Goal: Task Accomplishment & Management: Manage account settings

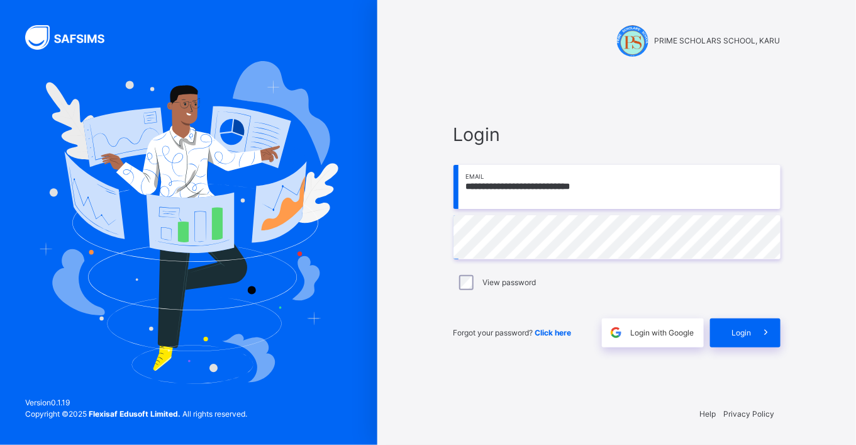
drag, startPoint x: 724, startPoint y: 330, endPoint x: 0, endPoint y: 251, distance: 728.5
click at [725, 330] on div "Login" at bounding box center [745, 332] width 70 height 29
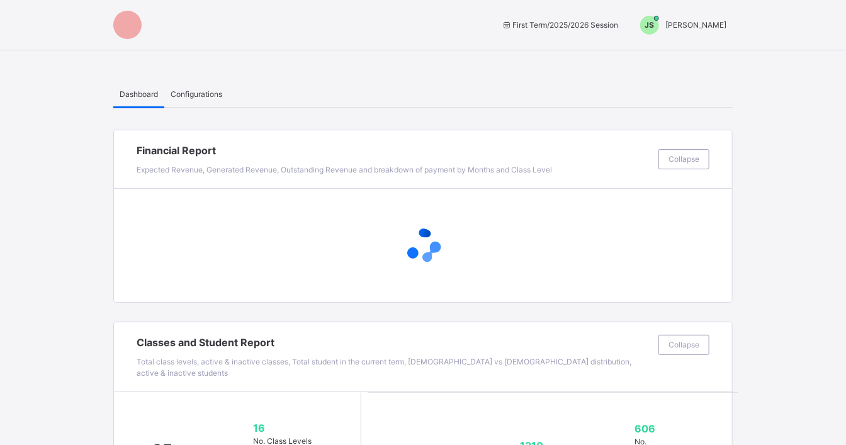
click at [208, 89] on span "Configurations" at bounding box center [197, 94] width 52 height 11
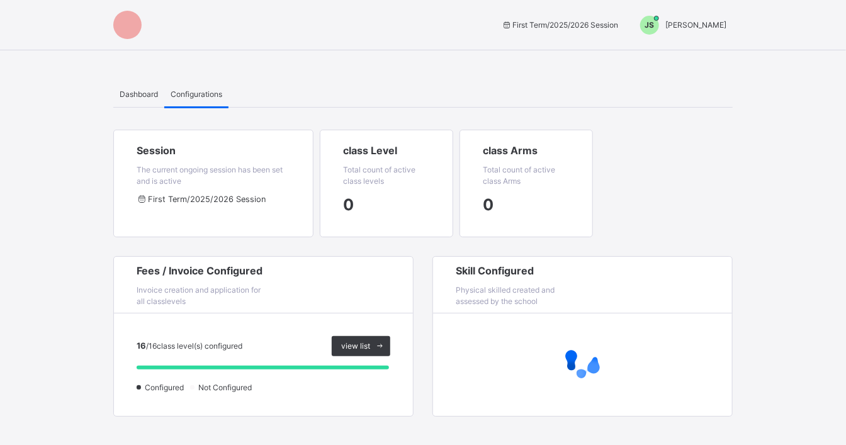
click at [722, 21] on span "Joel Shoka" at bounding box center [695, 24] width 61 height 9
click at [680, 55] on span "Switch to Admin View" at bounding box center [679, 55] width 96 height 17
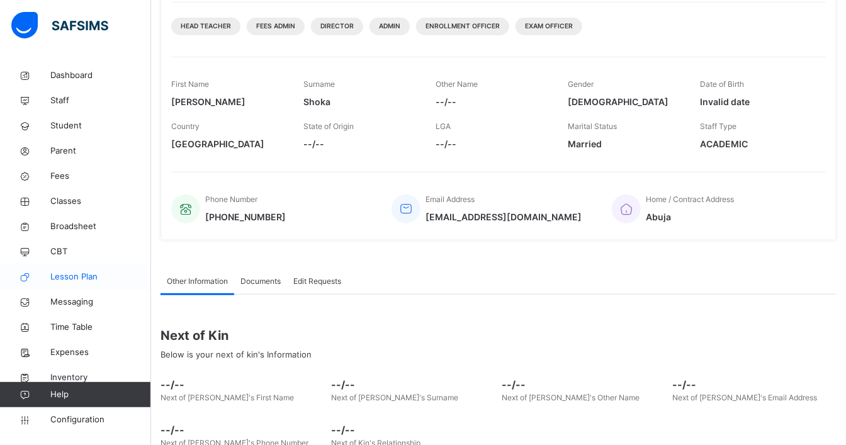
scroll to position [210, 0]
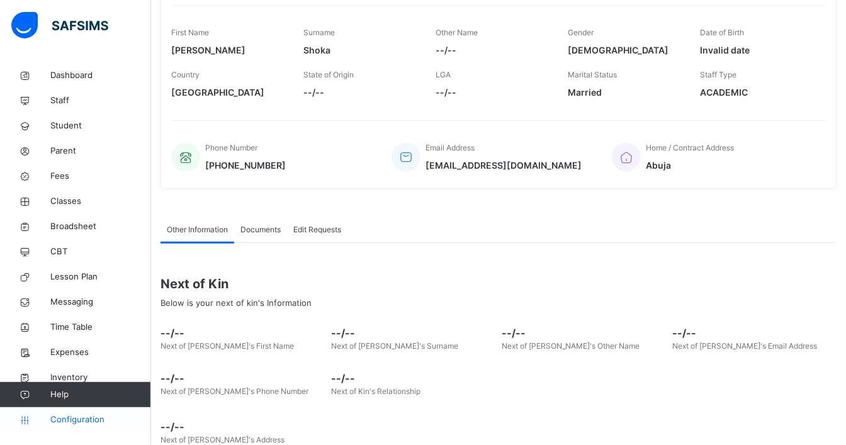
click at [90, 420] on span "Configuration" at bounding box center [100, 419] width 100 height 13
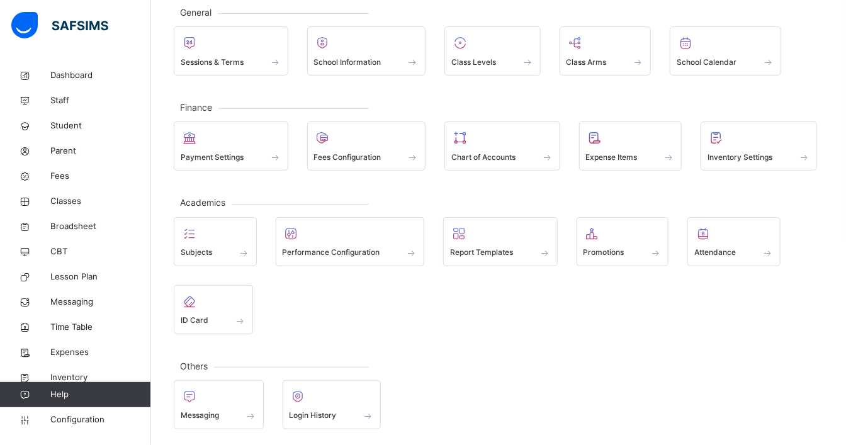
click at [340, 399] on div at bounding box center [331, 396] width 85 height 19
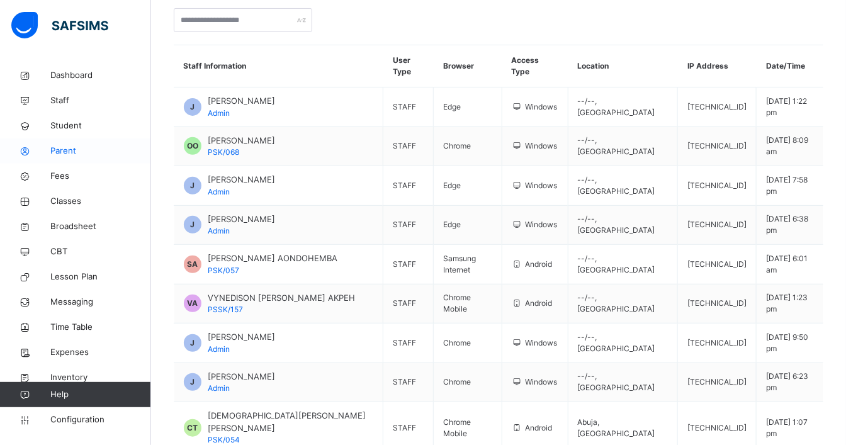
scroll to position [55, 0]
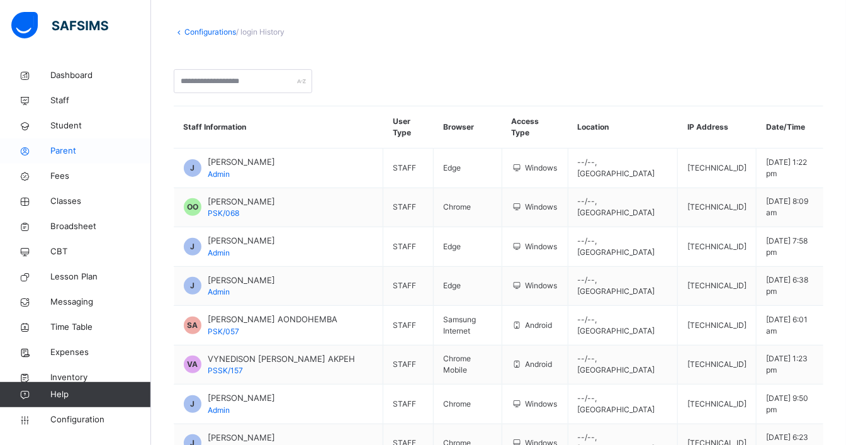
click at [64, 150] on span "Parent" at bounding box center [100, 151] width 101 height 13
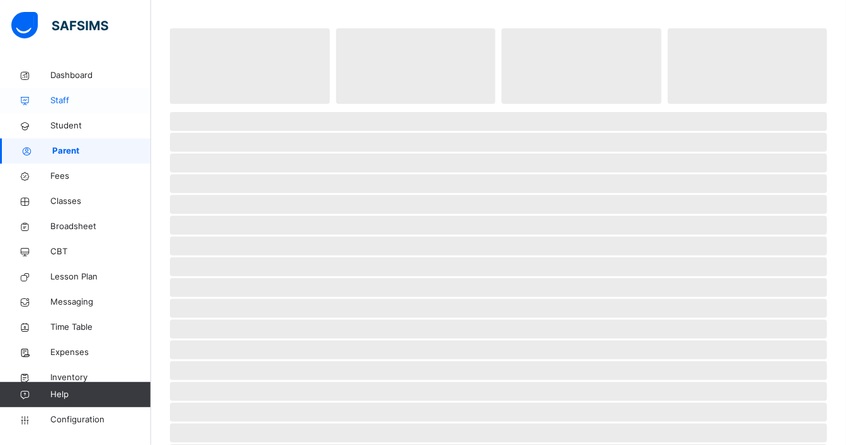
click at [70, 99] on span "Staff" at bounding box center [100, 100] width 101 height 13
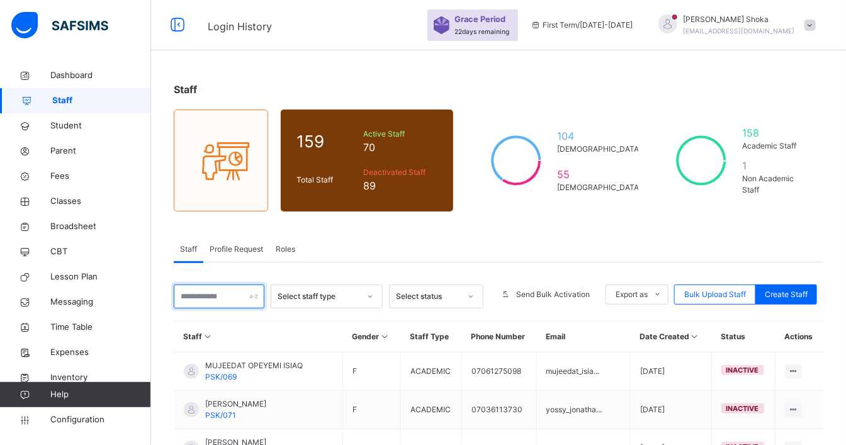
click at [236, 293] on input "text" at bounding box center [219, 296] width 91 height 24
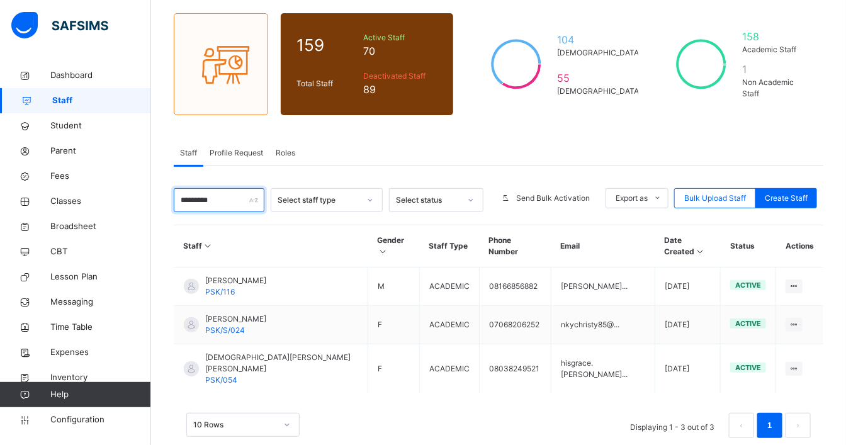
scroll to position [97, 0]
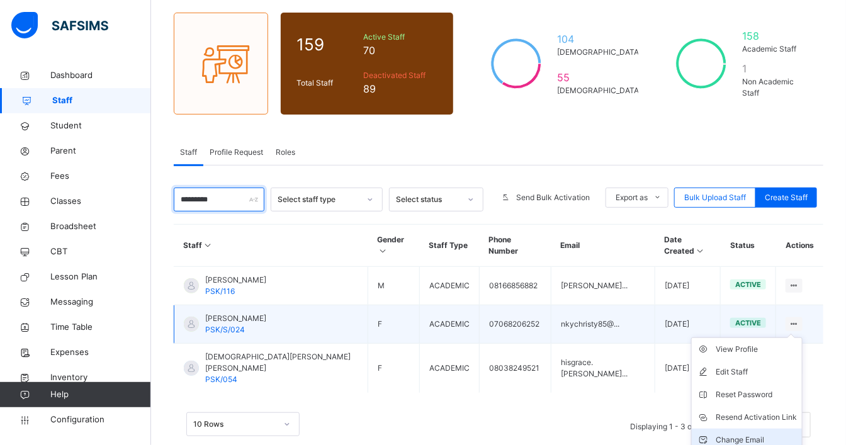
type input "*********"
click at [739, 434] on div "Change Email" at bounding box center [755, 440] width 81 height 13
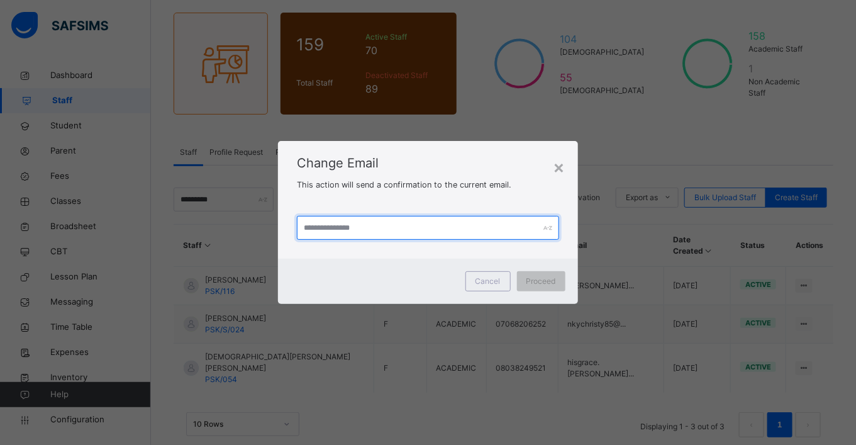
click at [425, 237] on input "text" at bounding box center [428, 228] width 262 height 24
paste input "**********"
type input "**********"
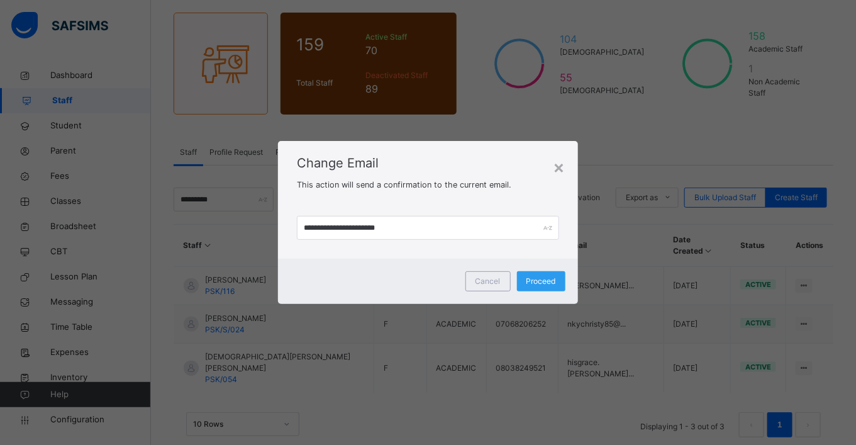
click at [543, 285] on span "Proceed" at bounding box center [542, 281] width 30 height 11
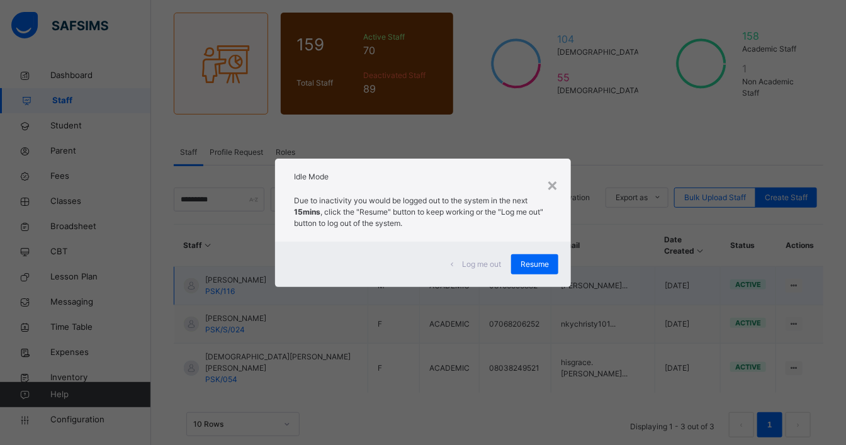
click at [542, 267] on span "Resume" at bounding box center [534, 264] width 28 height 11
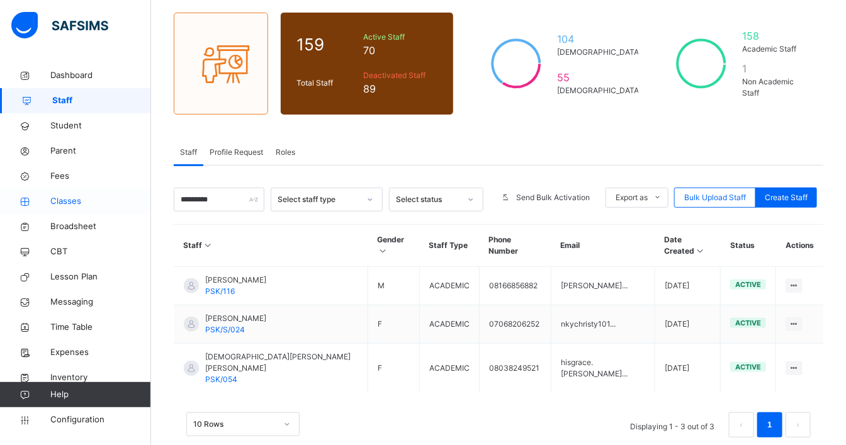
click at [70, 196] on span "Classes" at bounding box center [100, 201] width 101 height 13
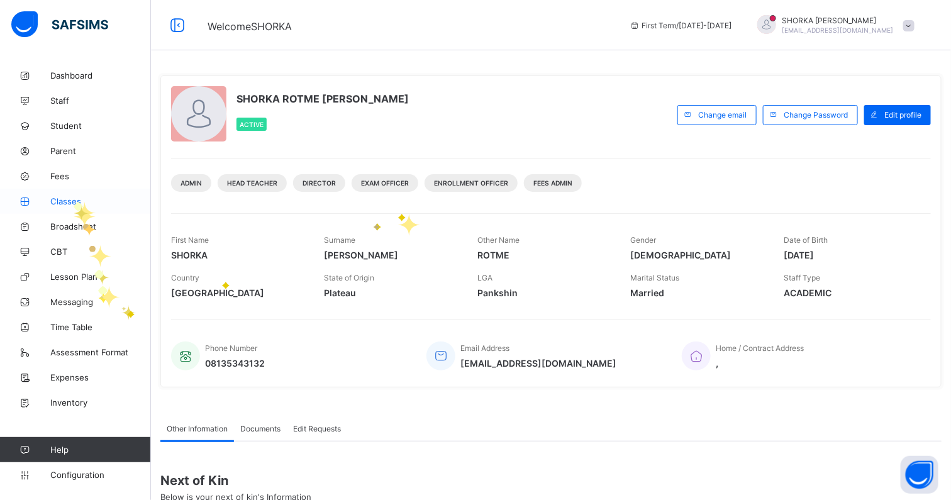
click at [72, 202] on span "Classes" at bounding box center [100, 201] width 101 height 10
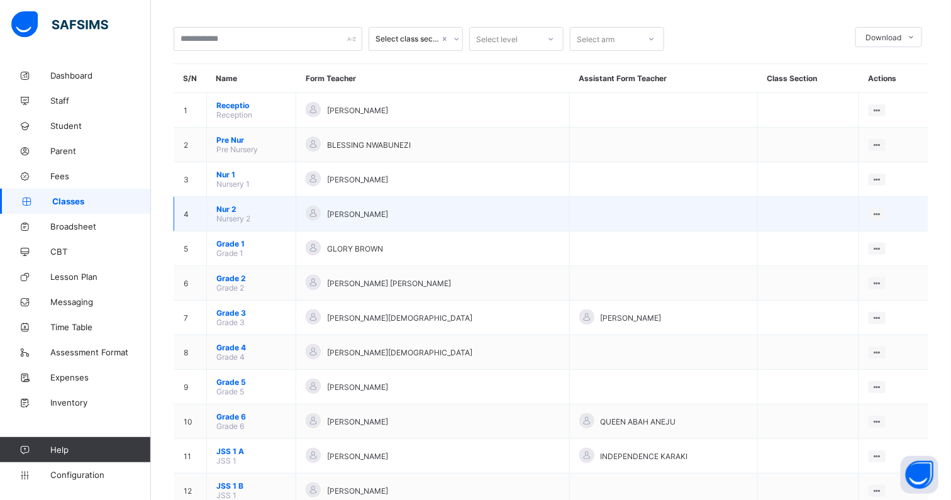
scroll to position [78, 0]
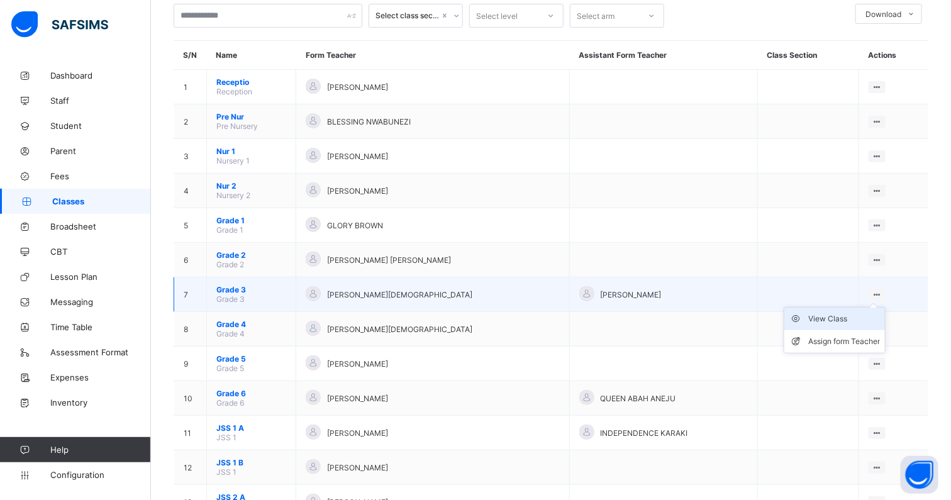
click at [842, 313] on div "View Class" at bounding box center [845, 319] width 72 height 13
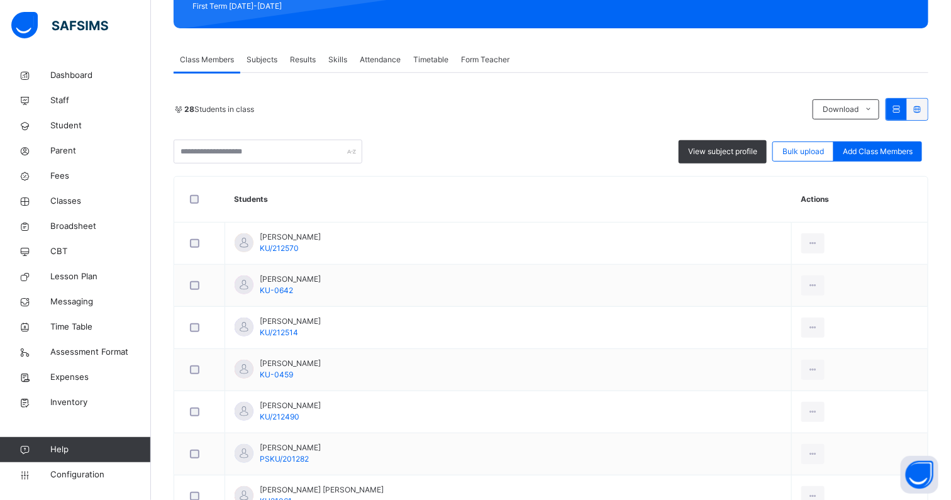
scroll to position [157, 0]
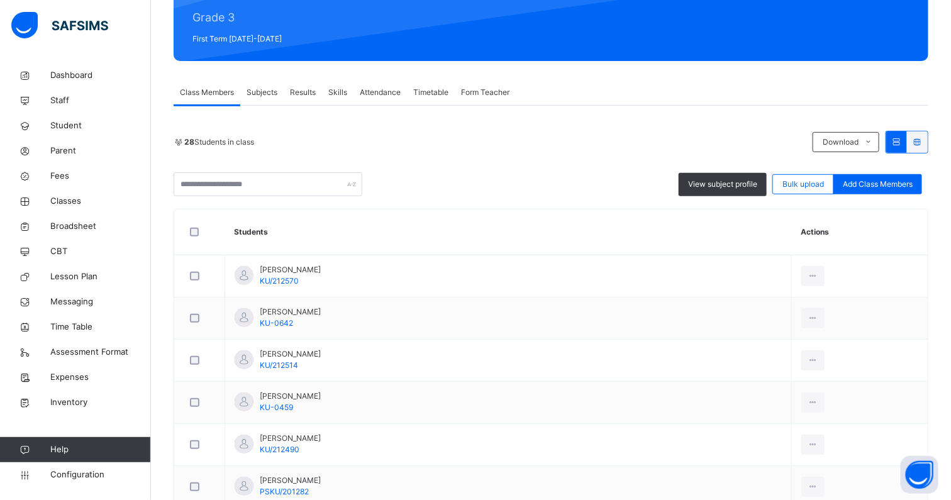
click at [260, 85] on div "Subjects" at bounding box center [261, 92] width 43 height 25
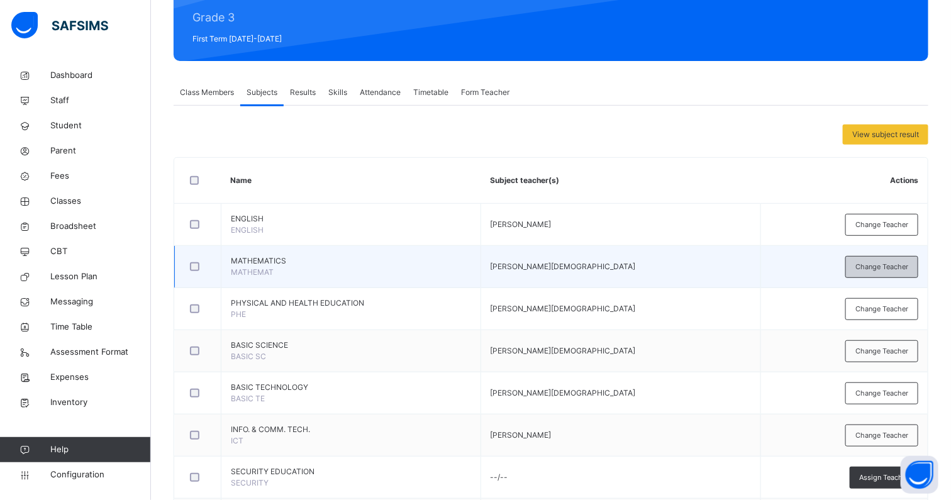
click at [893, 264] on span "Change Teacher" at bounding box center [882, 267] width 53 height 11
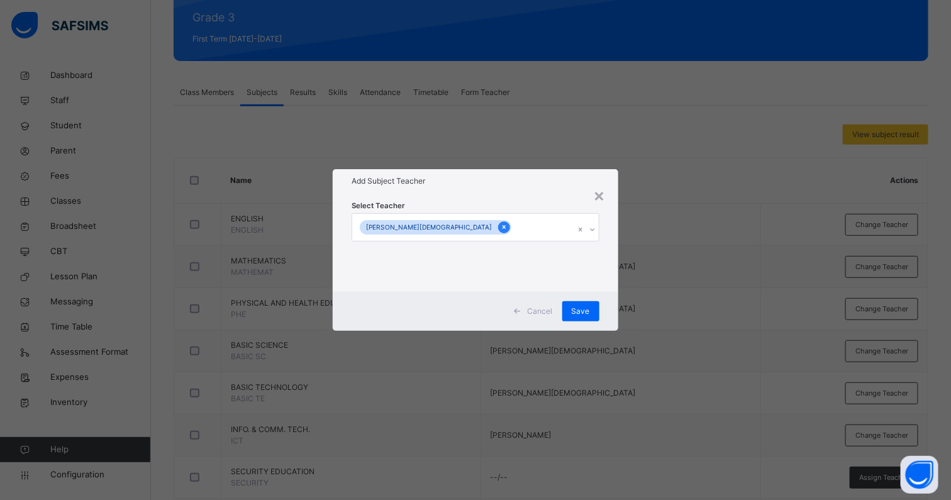
click at [501, 227] on icon at bounding box center [504, 227] width 7 height 9
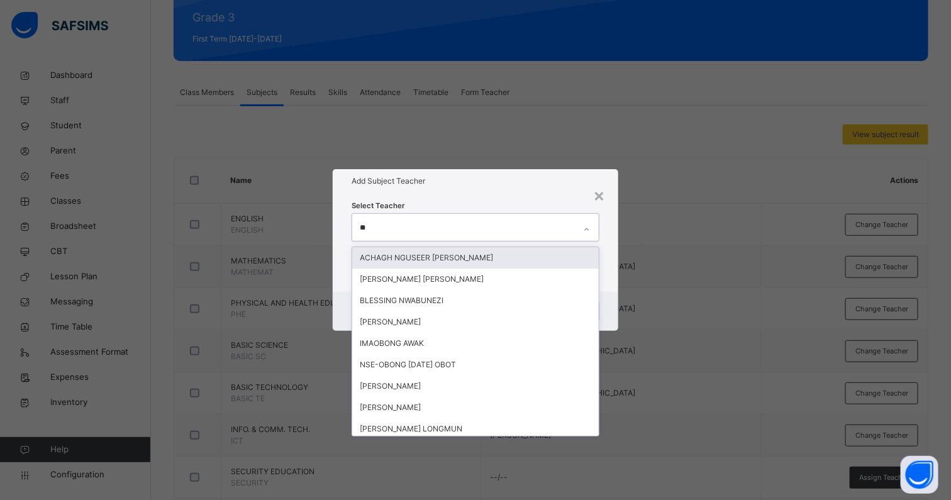
type input "***"
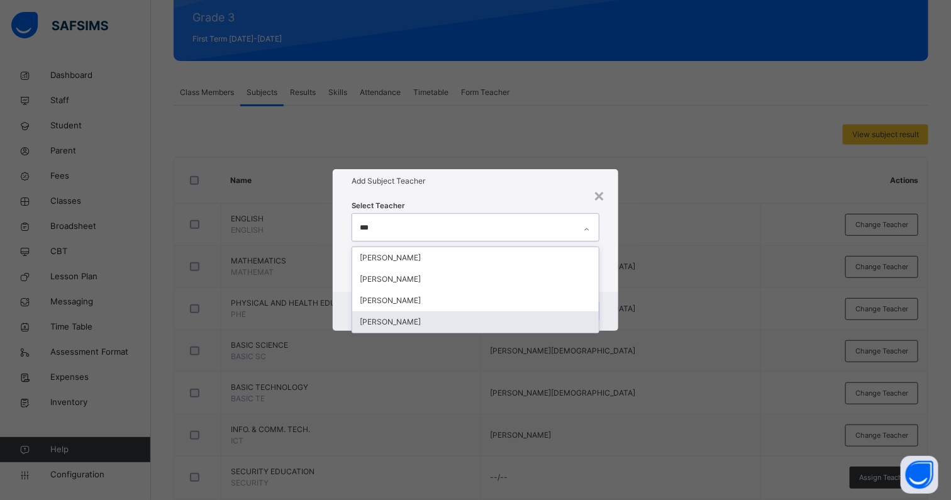
click at [409, 327] on div "[PERSON_NAME]" at bounding box center [475, 321] width 247 height 21
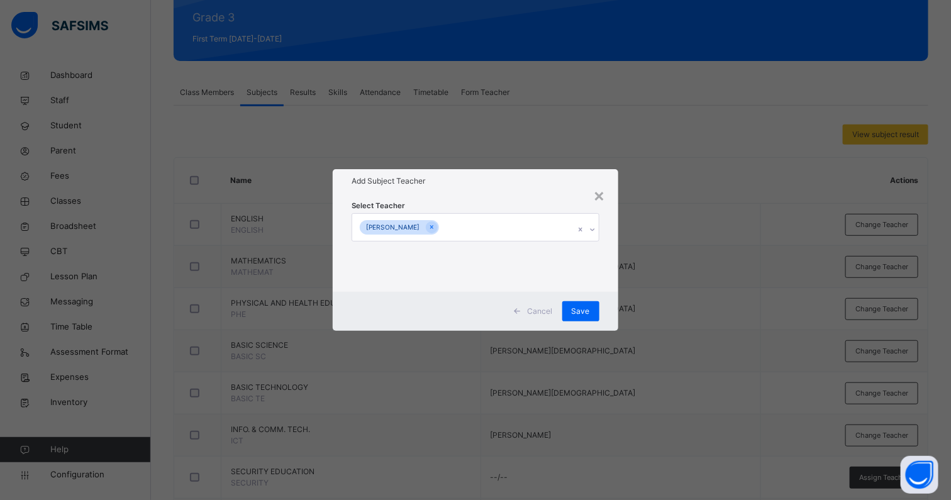
click at [517, 189] on div "Add Subject Teacher" at bounding box center [476, 181] width 286 height 24
click at [574, 319] on div "Save" at bounding box center [580, 311] width 37 height 20
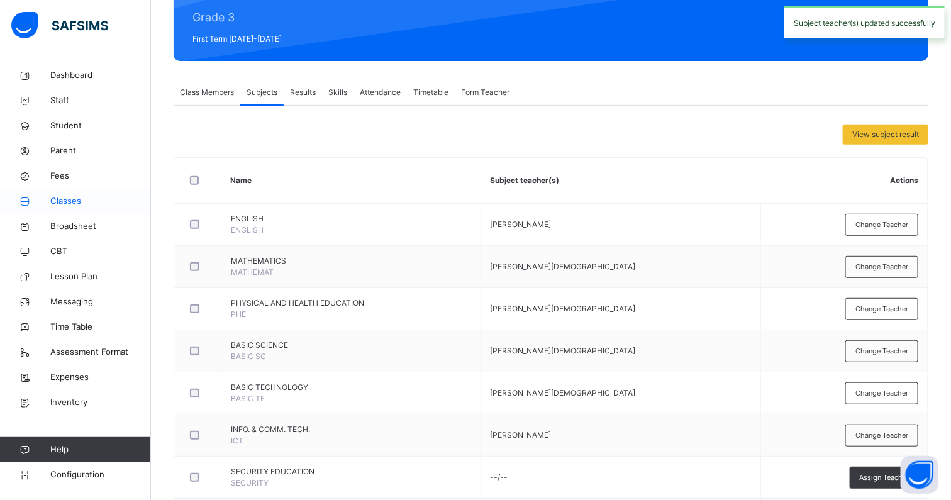
click at [71, 199] on span "Classes" at bounding box center [100, 201] width 101 height 13
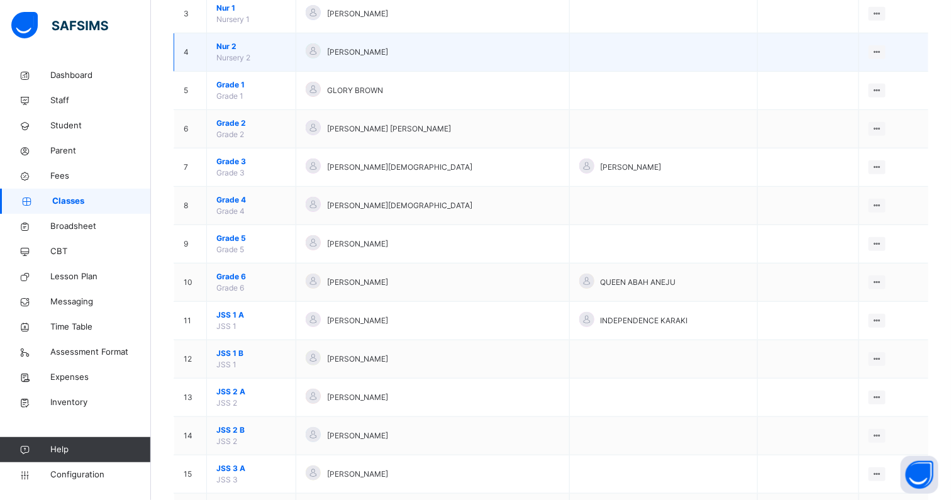
scroll to position [236, 0]
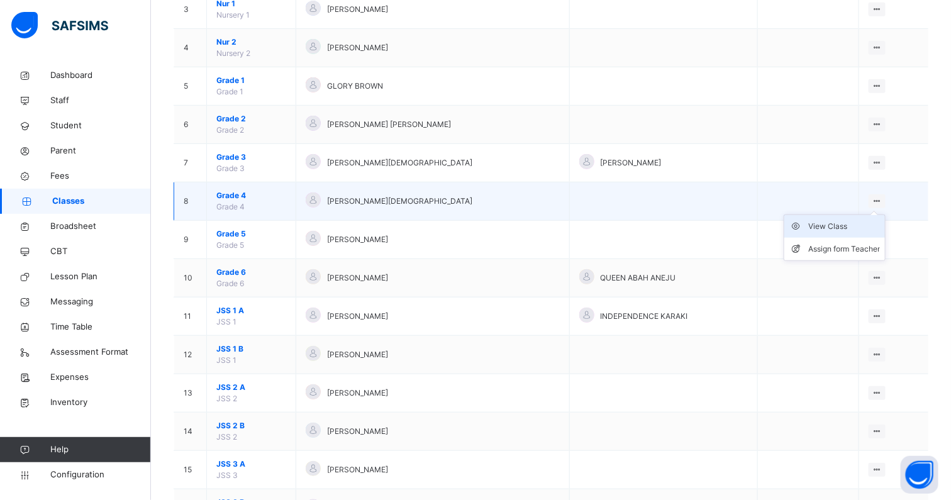
click at [856, 229] on div "View Class" at bounding box center [845, 226] width 72 height 13
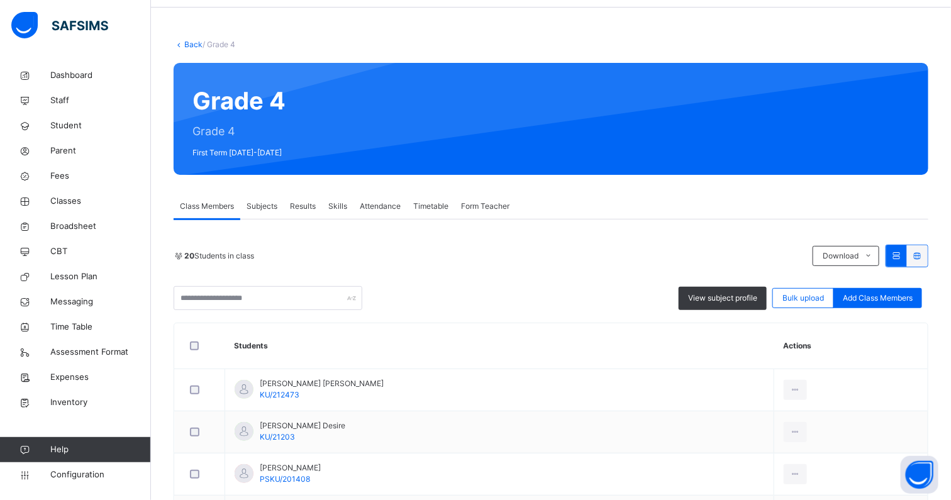
scroll to position [78, 0]
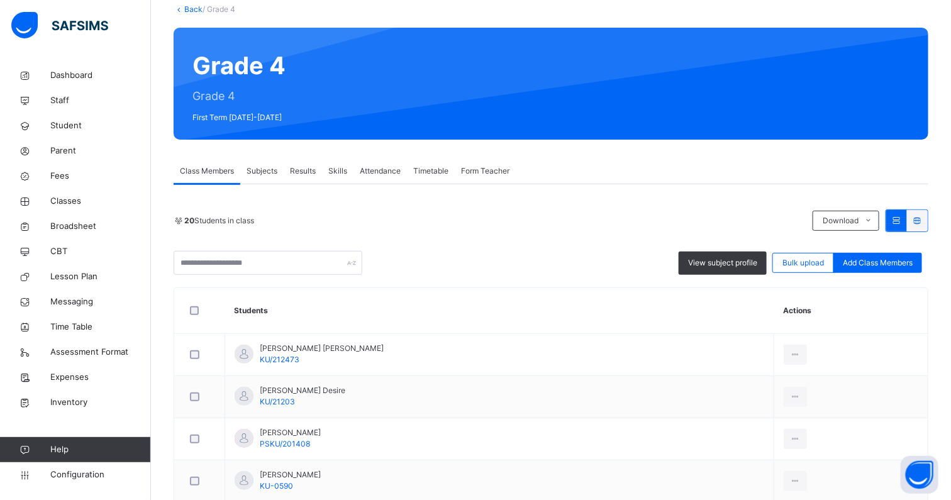
click at [276, 171] on span "Subjects" at bounding box center [262, 170] width 31 height 11
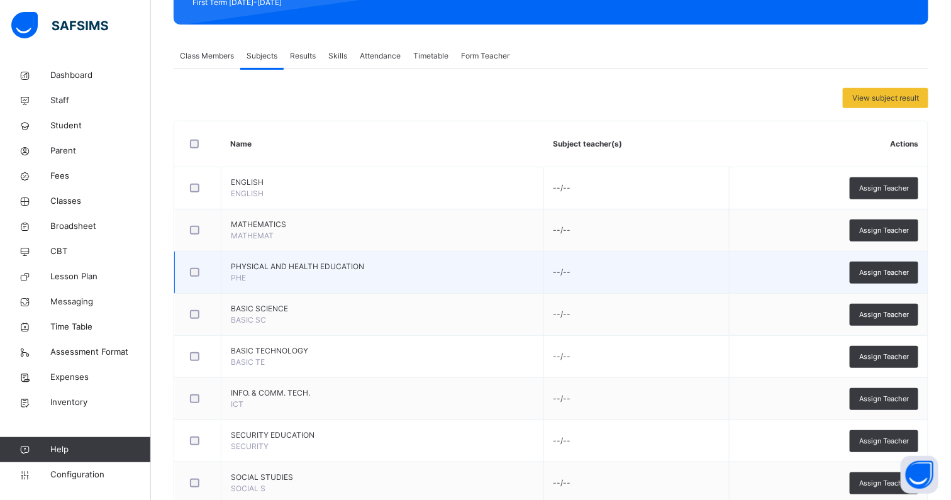
scroll to position [108, 0]
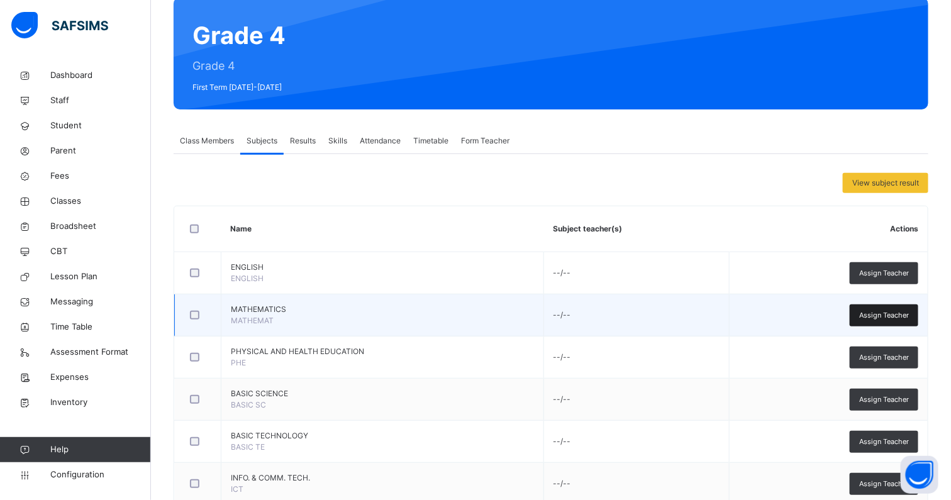
click at [909, 316] on span "Assign Teacher" at bounding box center [884, 315] width 50 height 11
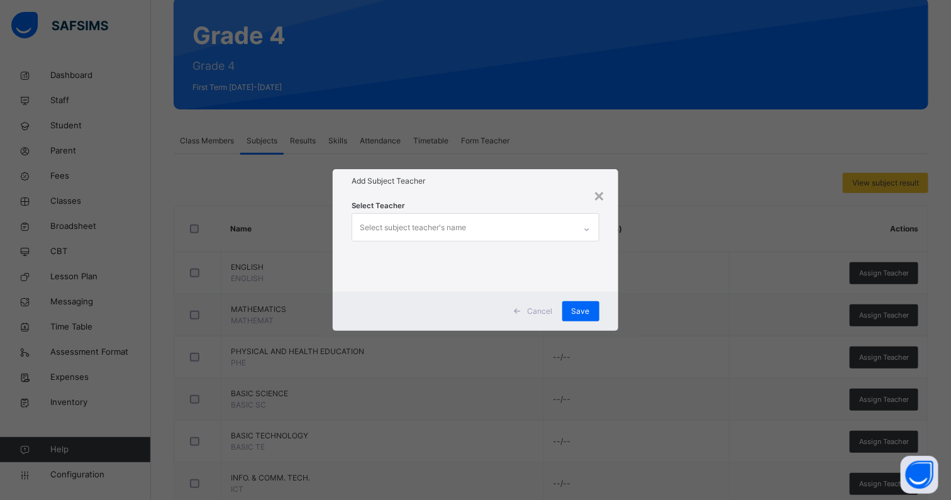
click at [461, 217] on div "Select subject teacher's name" at bounding box center [413, 228] width 106 height 24
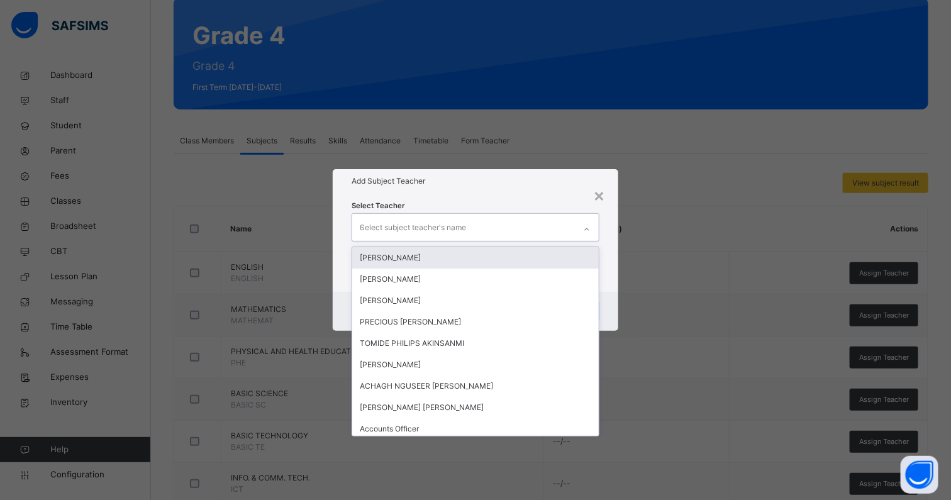
type input "***"
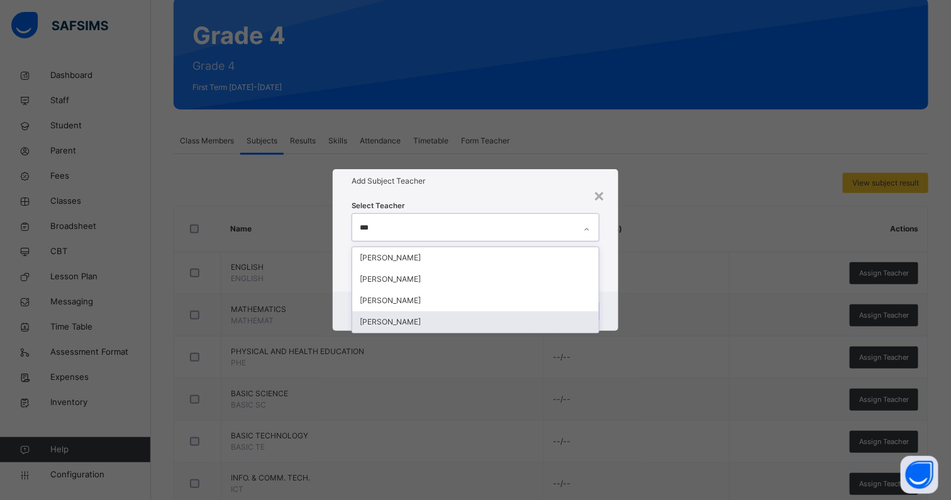
click at [410, 325] on div "[PERSON_NAME]" at bounding box center [475, 321] width 247 height 21
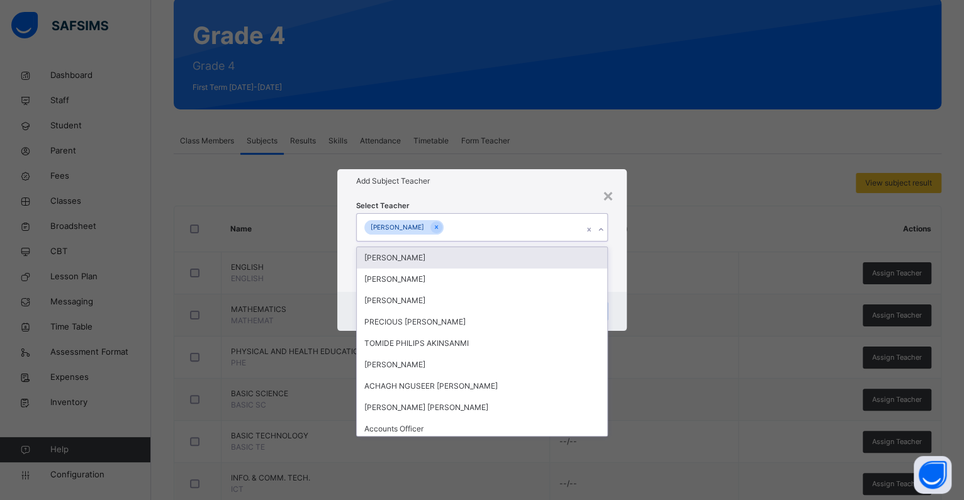
drag, startPoint x: 479, startPoint y: 192, endPoint x: 531, endPoint y: 227, distance: 62.6
click at [479, 192] on div "Add Subject Teacher" at bounding box center [481, 181] width 289 height 24
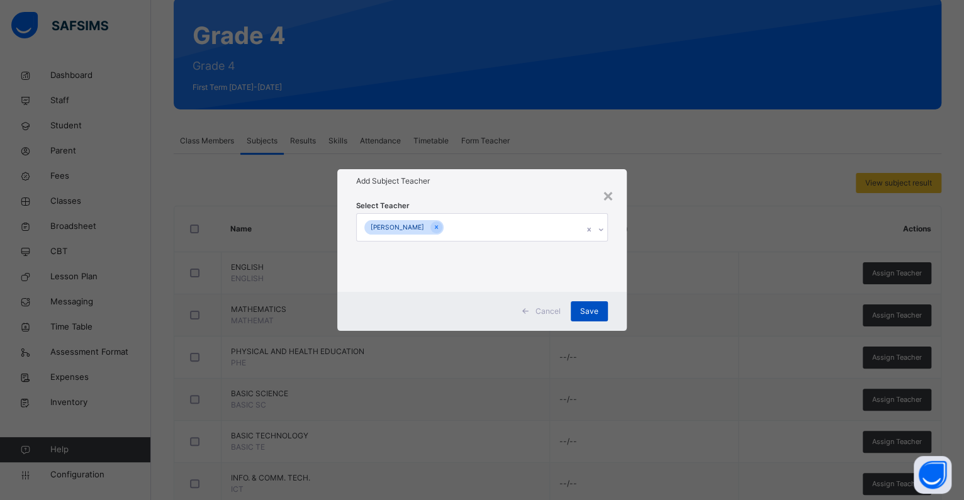
click at [591, 303] on div "Save" at bounding box center [589, 311] width 37 height 20
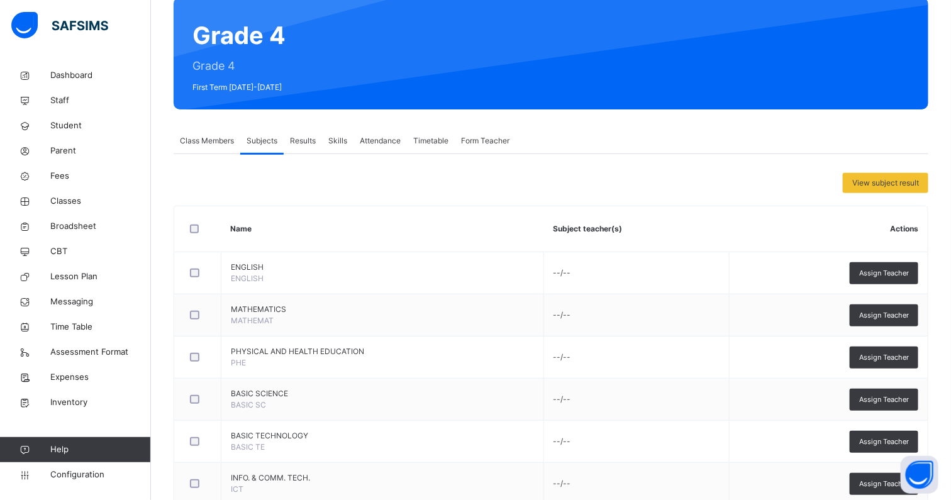
click at [465, 149] on div "Form Teacher" at bounding box center [485, 140] width 61 height 25
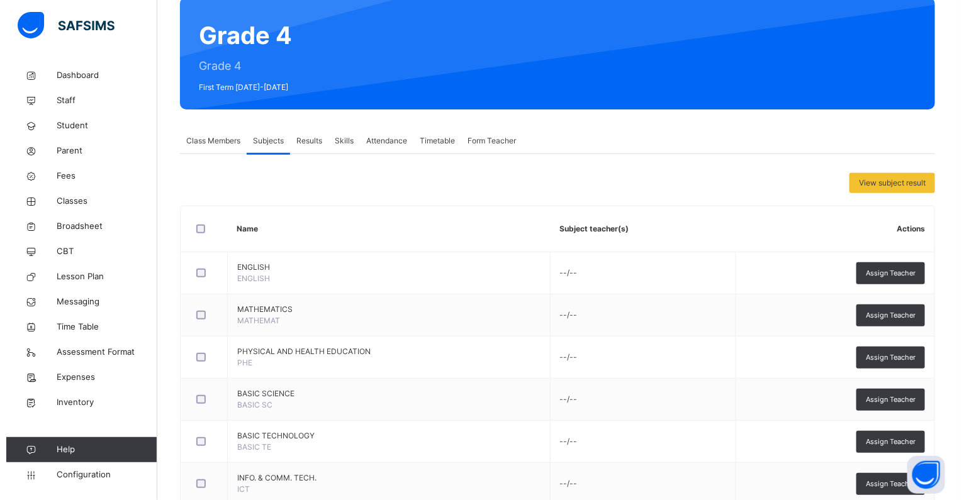
scroll to position [0, 0]
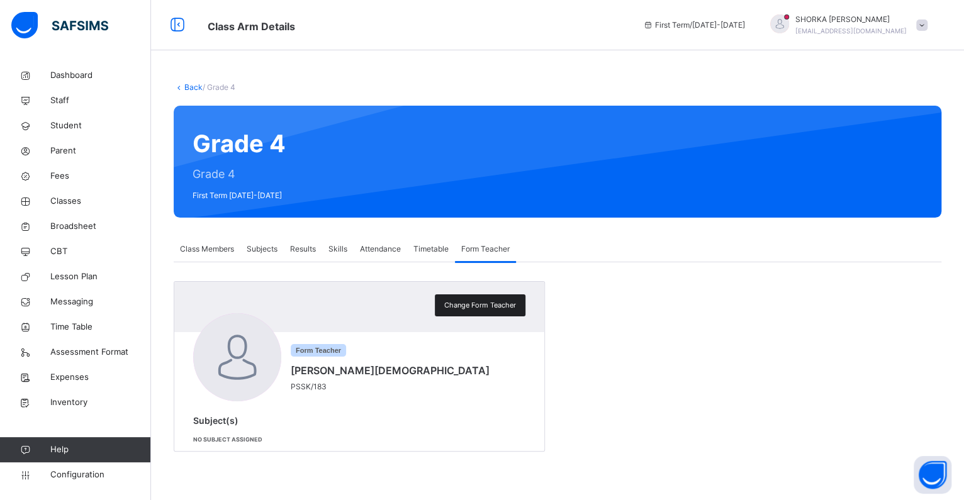
click at [462, 308] on span "Change Form Teacher" at bounding box center [480, 305] width 72 height 11
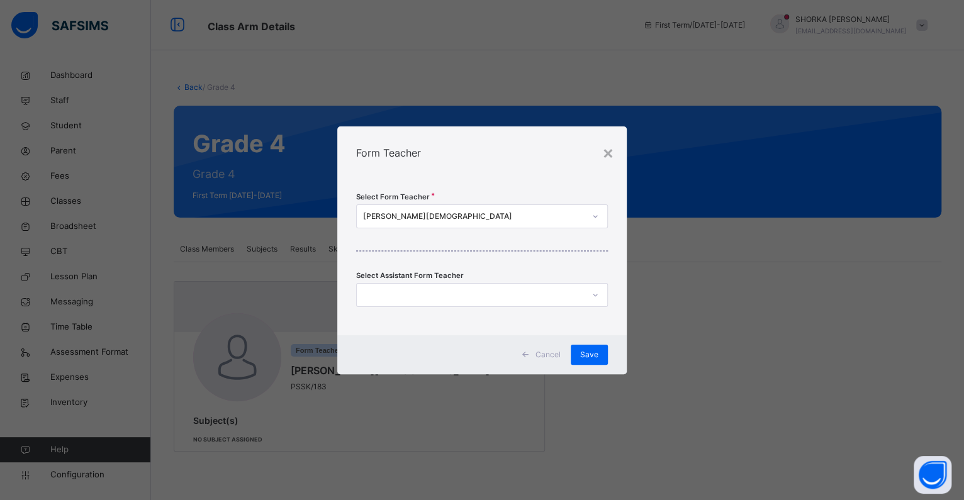
click at [464, 199] on div "Select Form Teacher APOCHI MOSES IDOKO Select Assistant Form Teacher" at bounding box center [481, 257] width 289 height 156
click at [447, 210] on div "[PERSON_NAME][DEMOGRAPHIC_DATA]" at bounding box center [470, 216] width 227 height 20
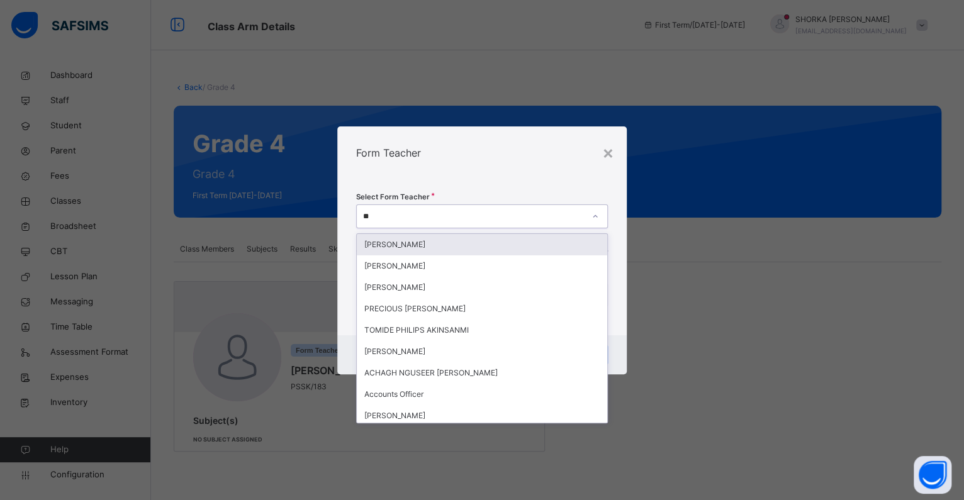
type input "***"
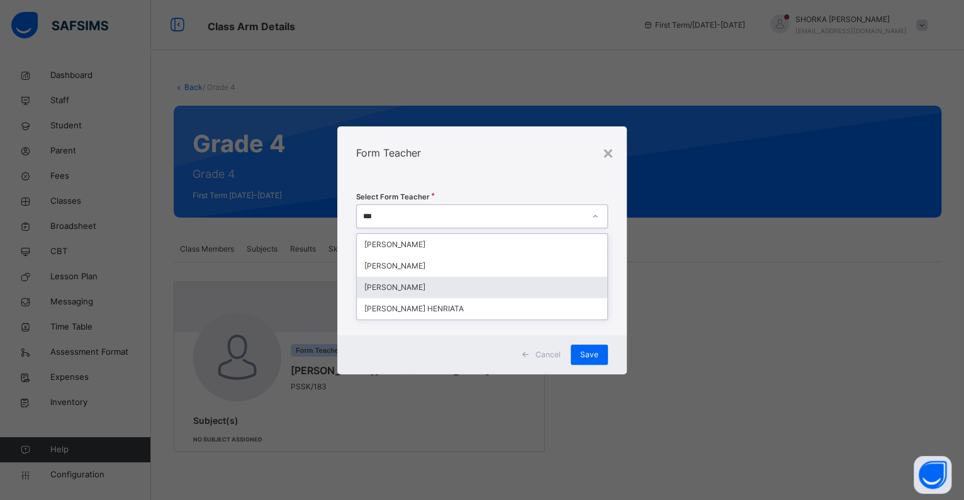
click at [451, 286] on div "[PERSON_NAME]" at bounding box center [482, 287] width 250 height 21
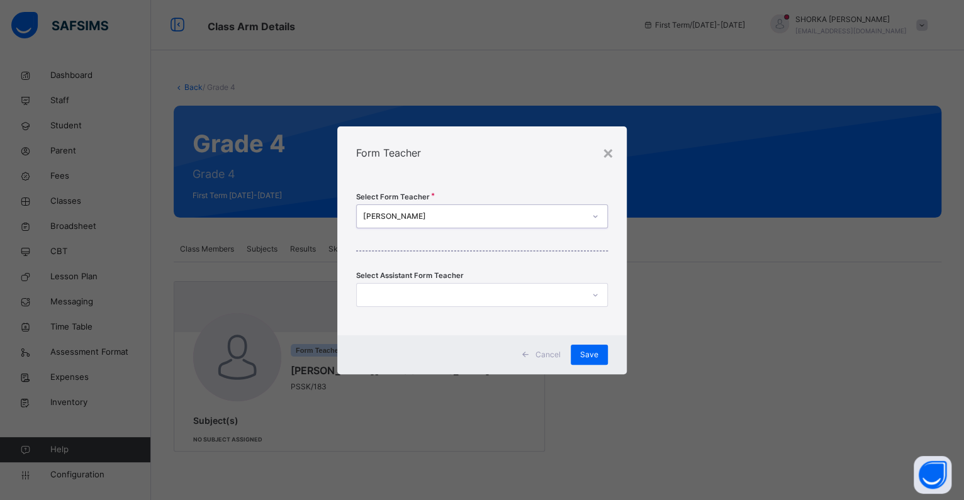
click at [498, 179] on div "Select Form Teacher option EMMANUELLA OYILEGWU AKOR, selected. 0 results availa…" at bounding box center [481, 257] width 289 height 156
click at [586, 359] on span "Save" at bounding box center [589, 354] width 18 height 11
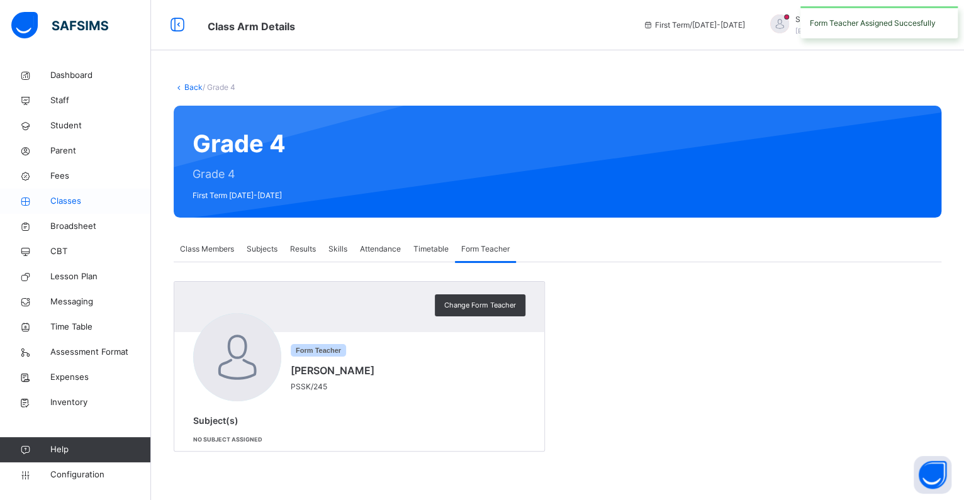
click at [74, 193] on link "Classes" at bounding box center [75, 201] width 151 height 25
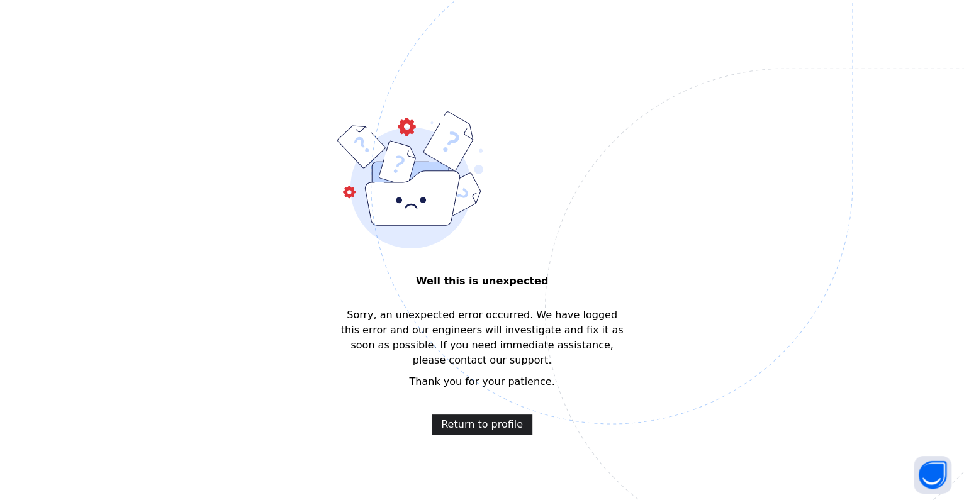
click at [508, 417] on span "Return to profile" at bounding box center [482, 424] width 82 height 15
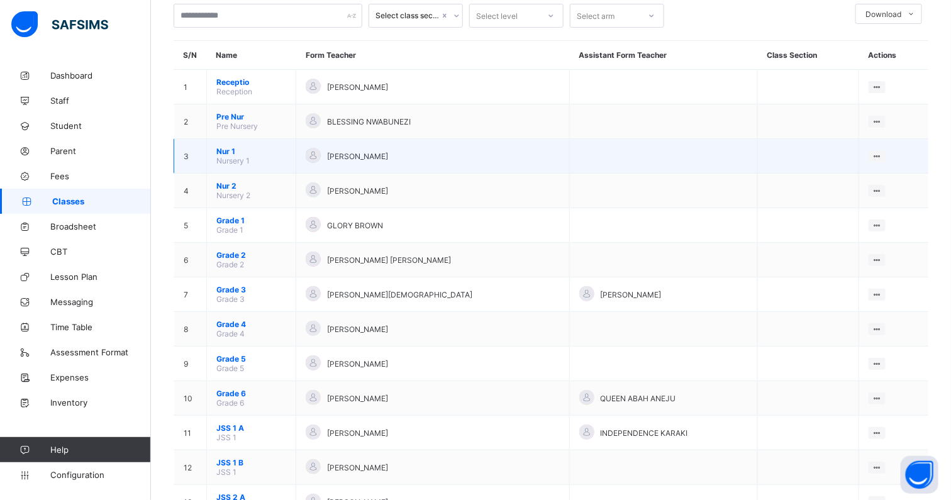
scroll to position [157, 0]
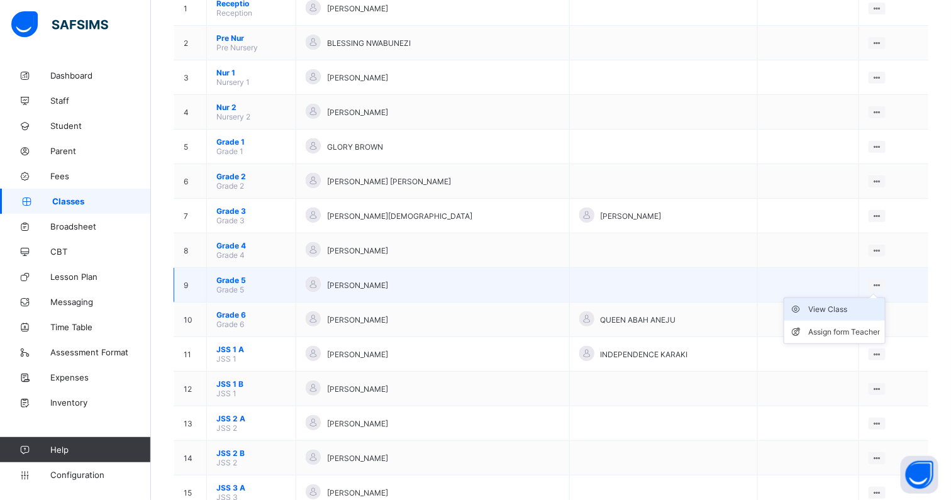
click at [850, 303] on div "View Class" at bounding box center [845, 309] width 72 height 13
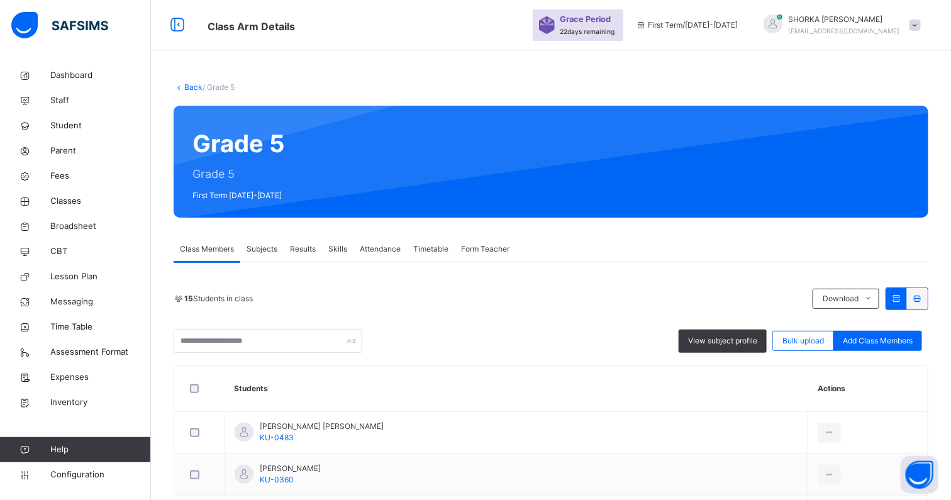
click at [478, 252] on span "Form Teacher" at bounding box center [485, 248] width 48 height 11
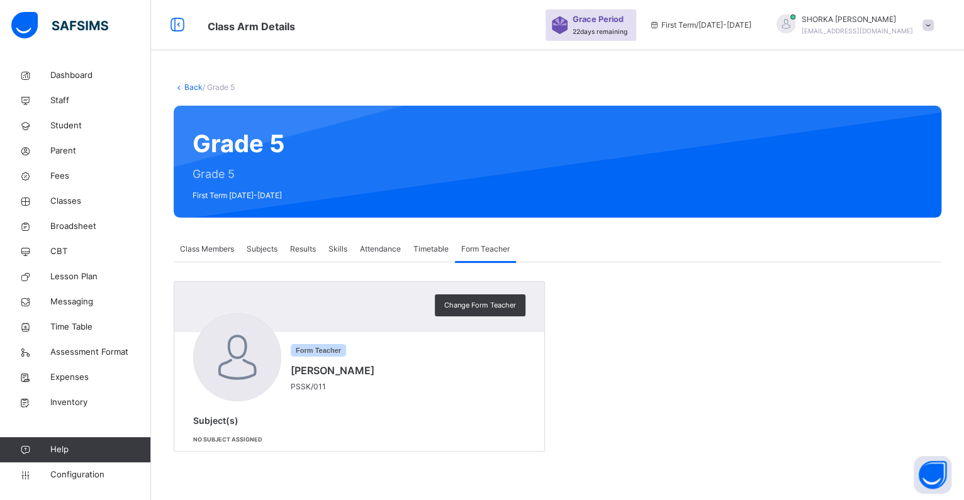
click at [261, 243] on span "Subjects" at bounding box center [262, 248] width 31 height 11
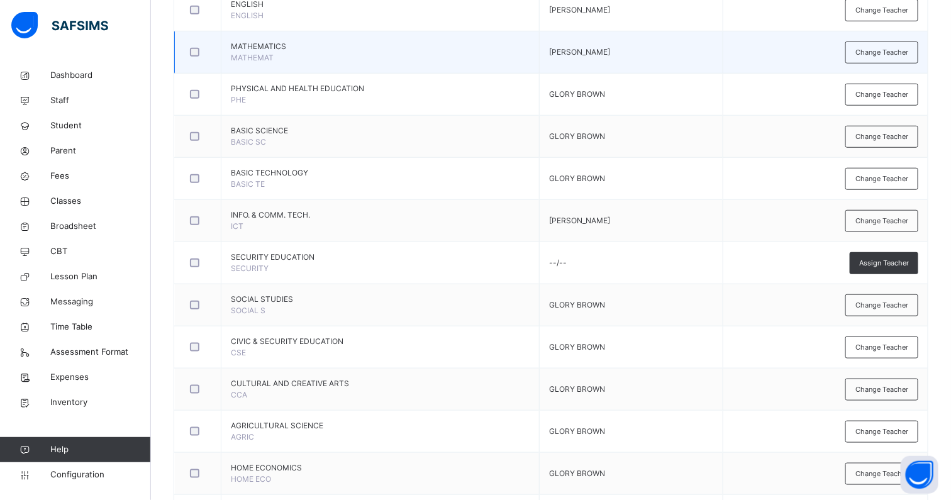
scroll to position [393, 0]
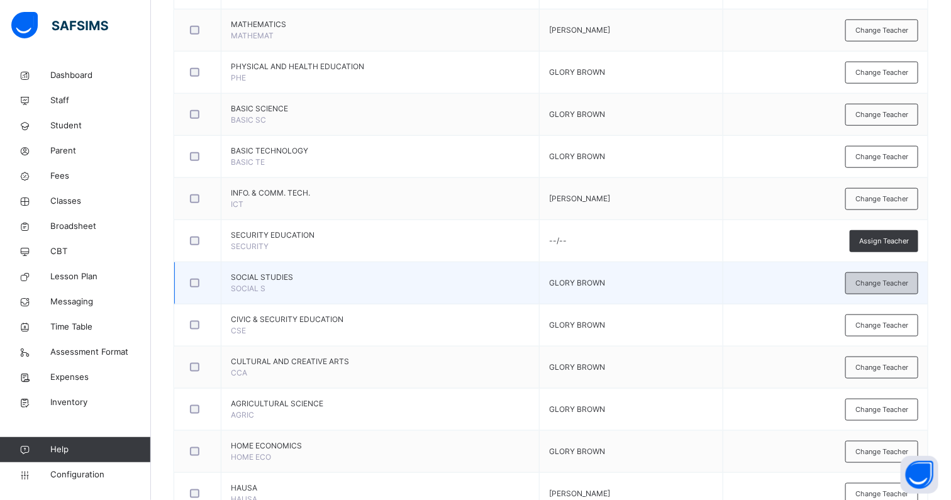
click at [907, 280] on span "Change Teacher" at bounding box center [882, 283] width 53 height 11
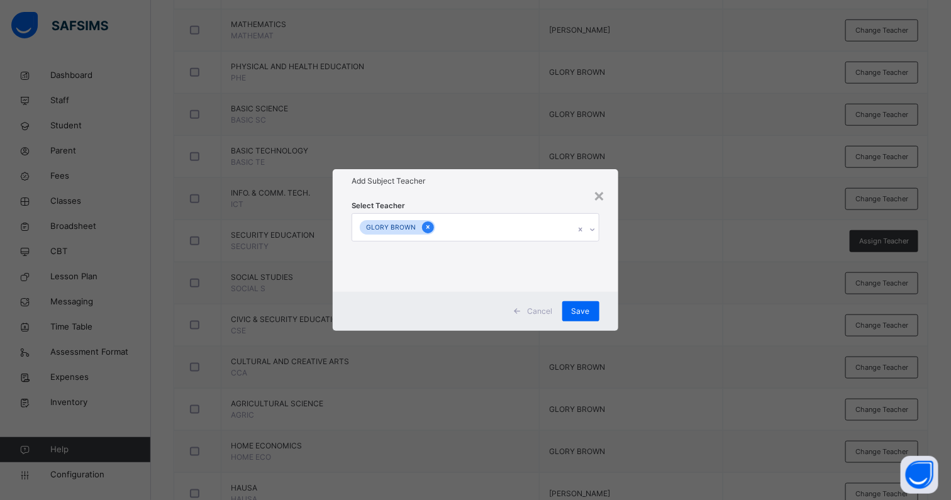
click at [427, 226] on icon at bounding box center [428, 228] width 3 height 4
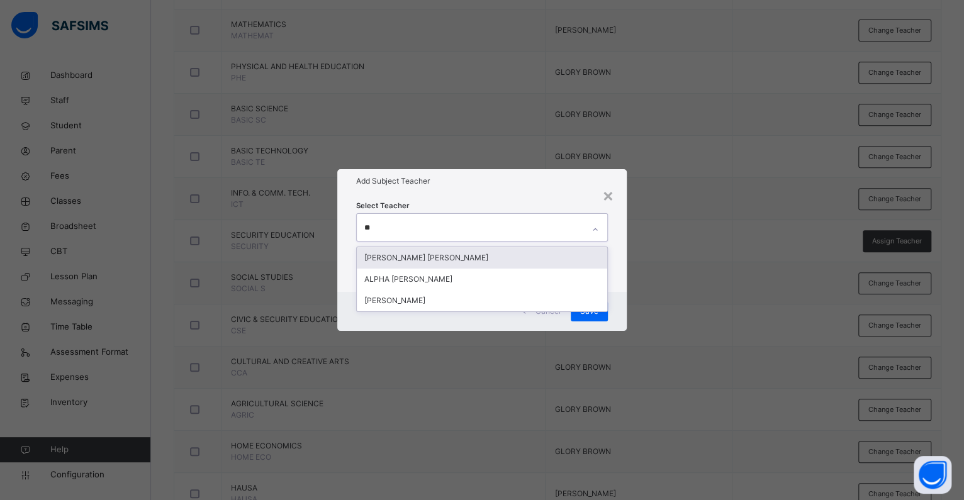
type input "***"
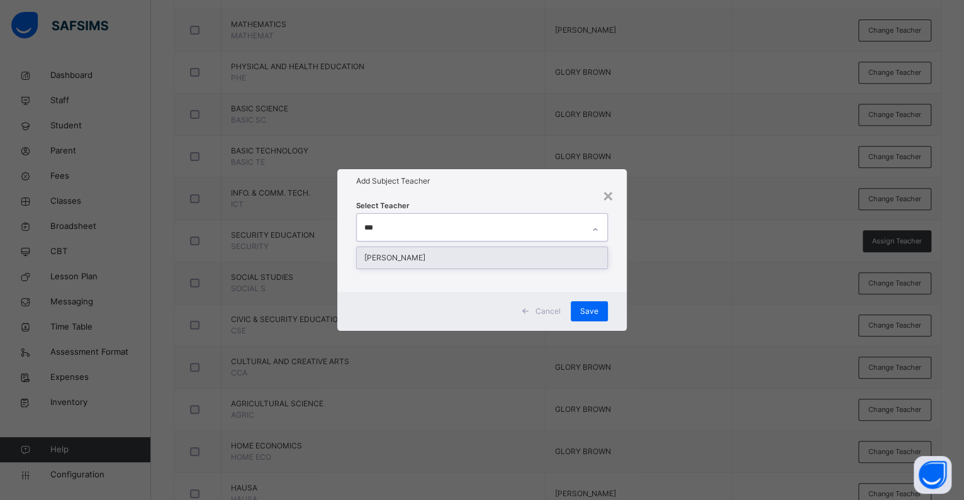
click at [433, 255] on div "[PERSON_NAME]" at bounding box center [482, 257] width 250 height 21
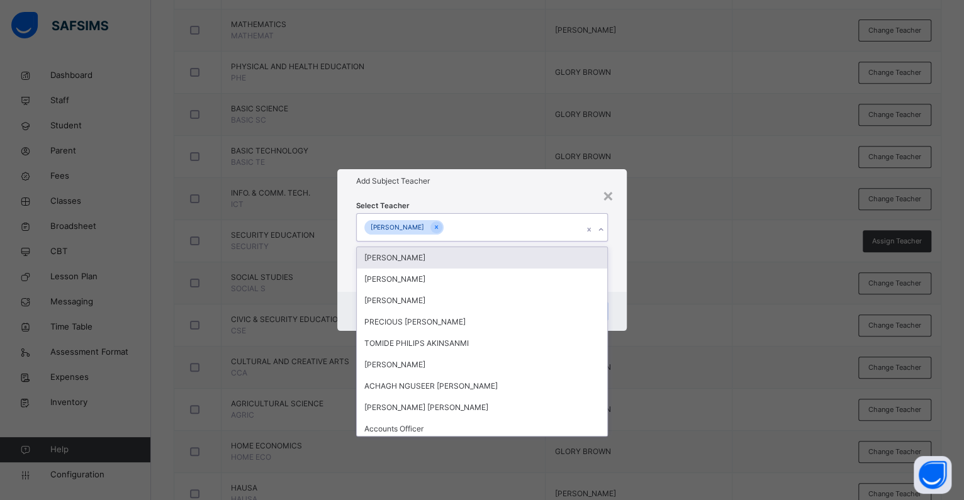
click at [511, 196] on div "Select Teacher option [PERSON_NAME], selected. option [PERSON_NAME] focused, 1 …" at bounding box center [481, 242] width 289 height 98
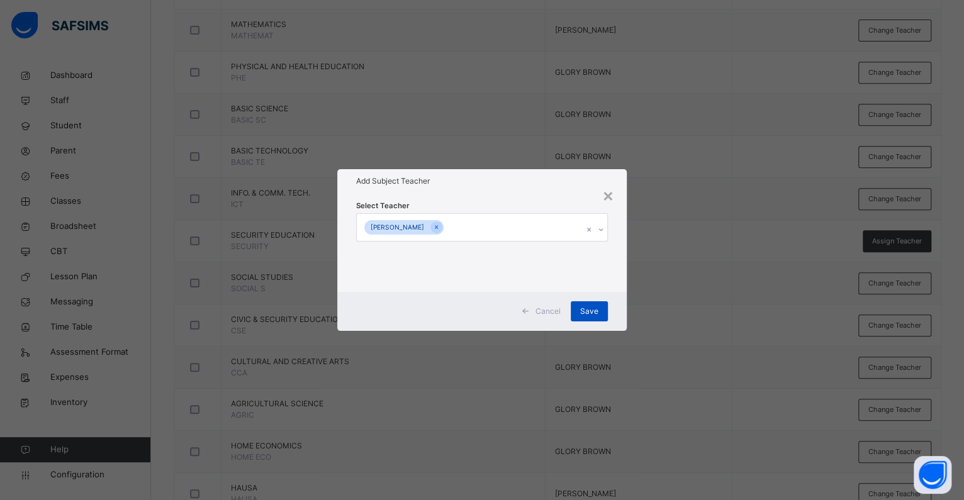
click at [586, 316] on span "Save" at bounding box center [589, 311] width 18 height 11
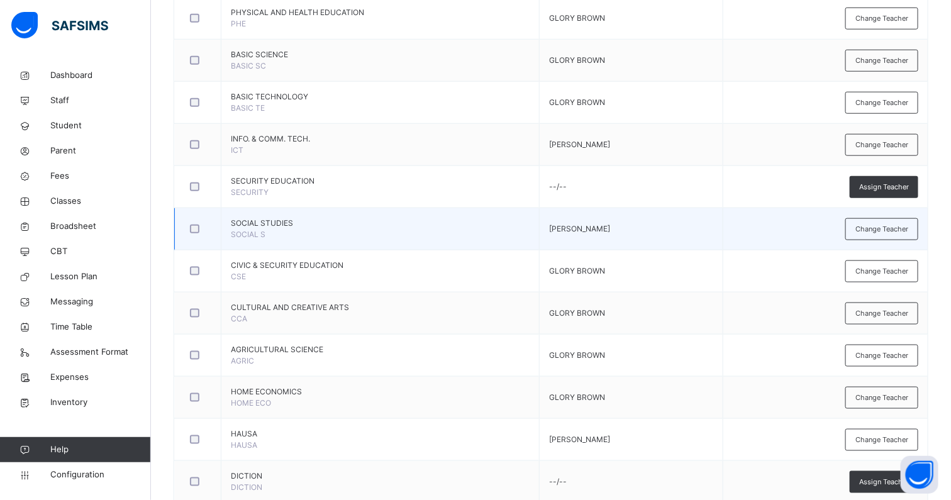
scroll to position [472, 0]
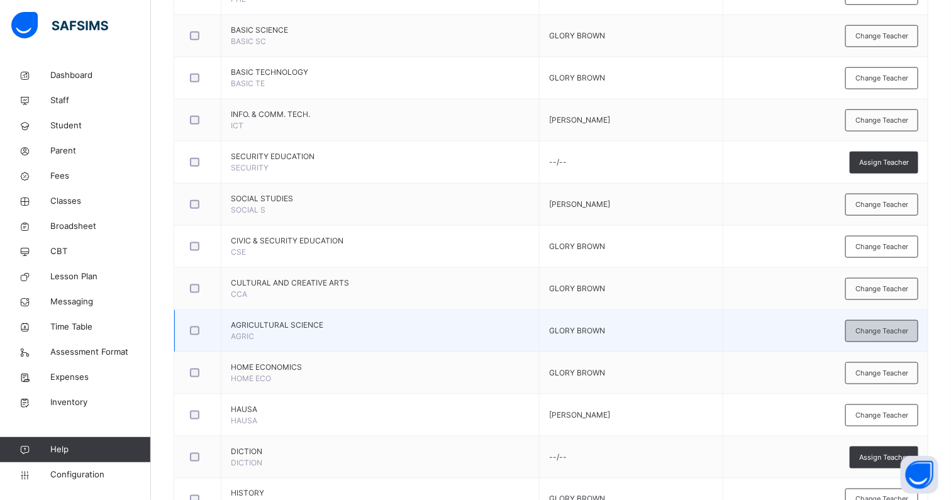
click at [892, 330] on span "Change Teacher" at bounding box center [882, 331] width 53 height 11
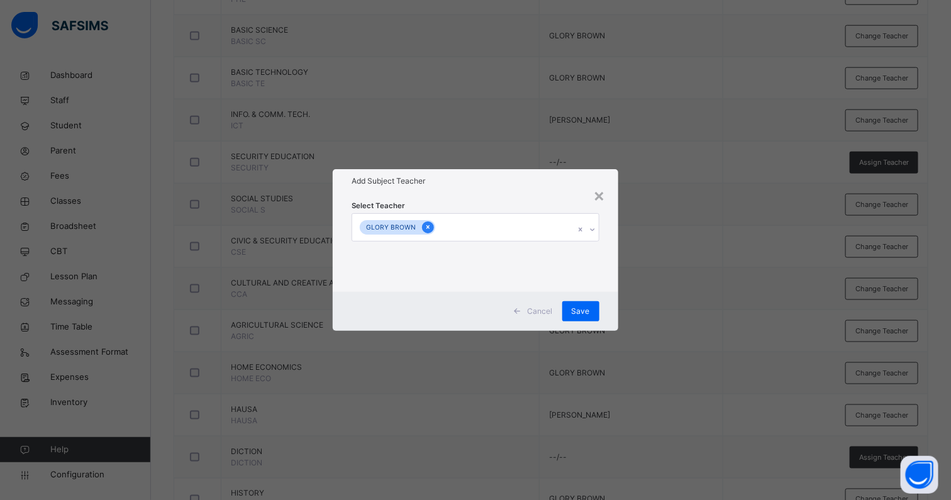
click at [425, 230] on icon at bounding box center [428, 227] width 7 height 9
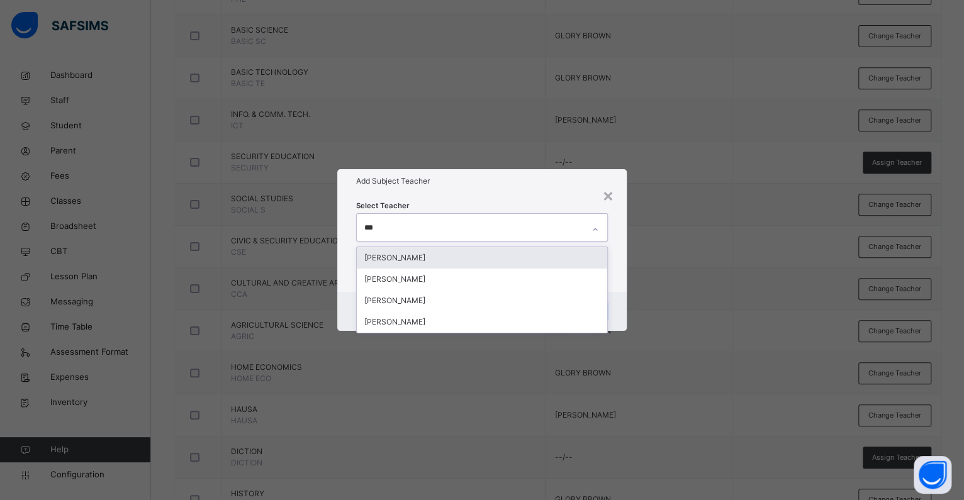
type input "****"
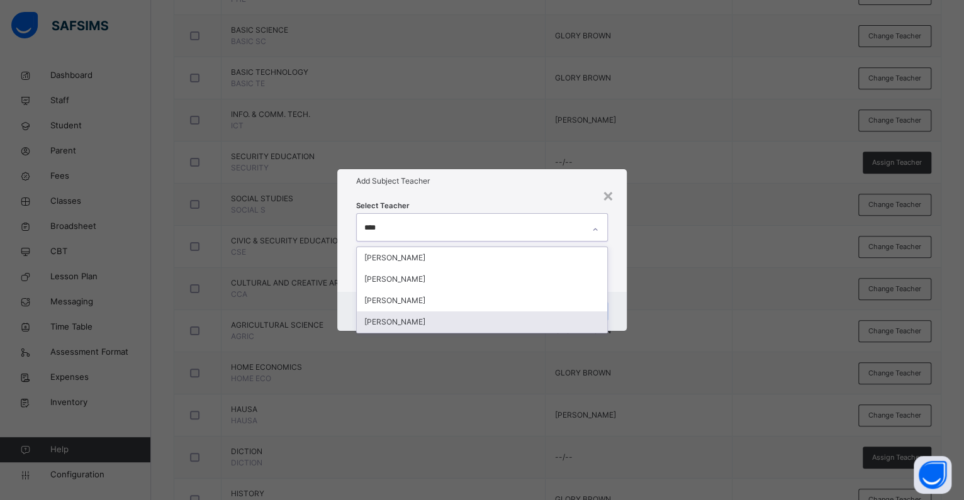
click at [433, 318] on div "[PERSON_NAME]" at bounding box center [482, 321] width 250 height 21
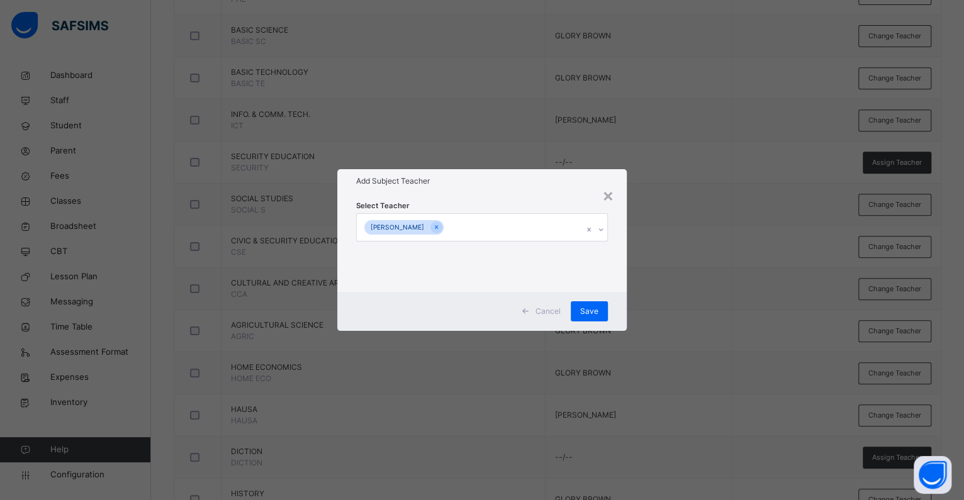
click at [457, 189] on div "Add Subject Teacher" at bounding box center [481, 181] width 289 height 24
click at [592, 312] on span "Save" at bounding box center [589, 311] width 18 height 11
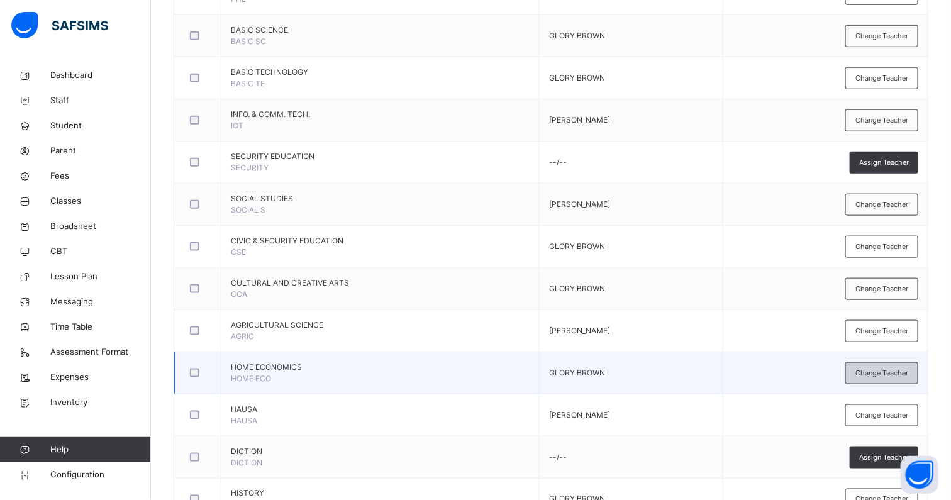
click at [871, 370] on span "Change Teacher" at bounding box center [882, 373] width 53 height 11
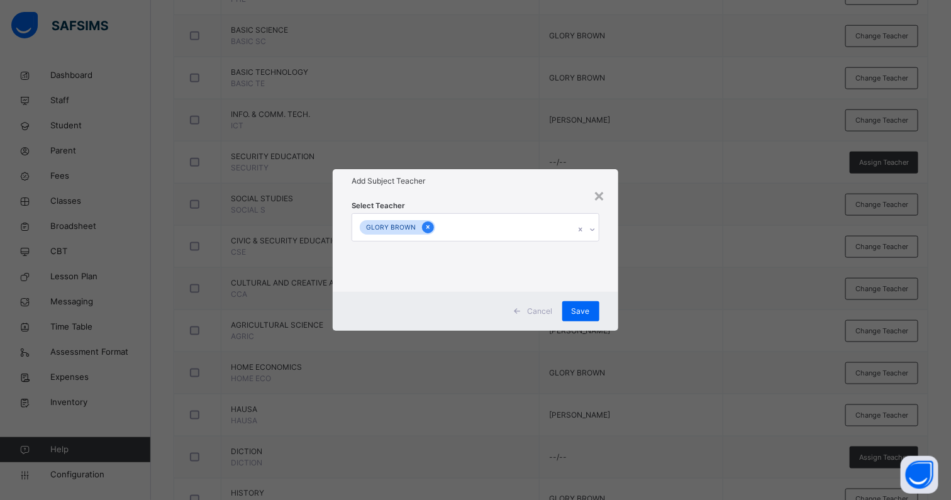
click at [425, 226] on icon at bounding box center [428, 227] width 7 height 9
type input "*"
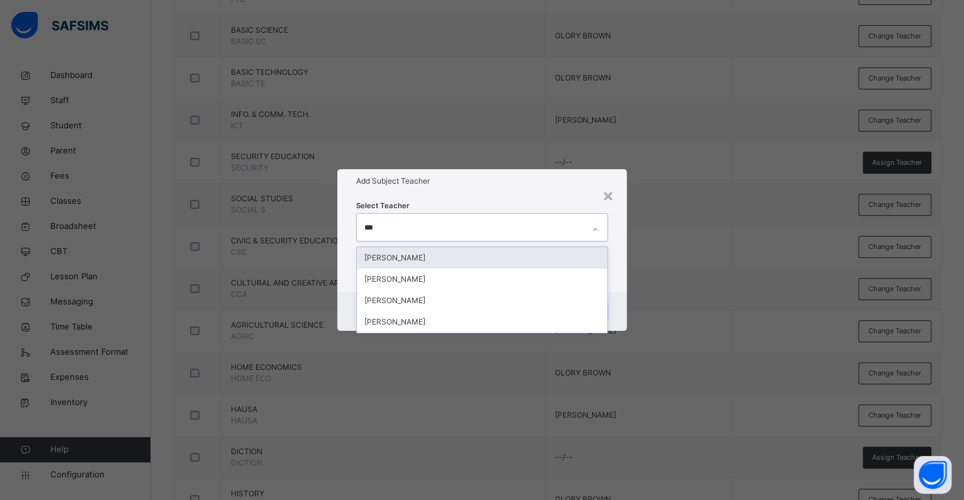
type input "****"
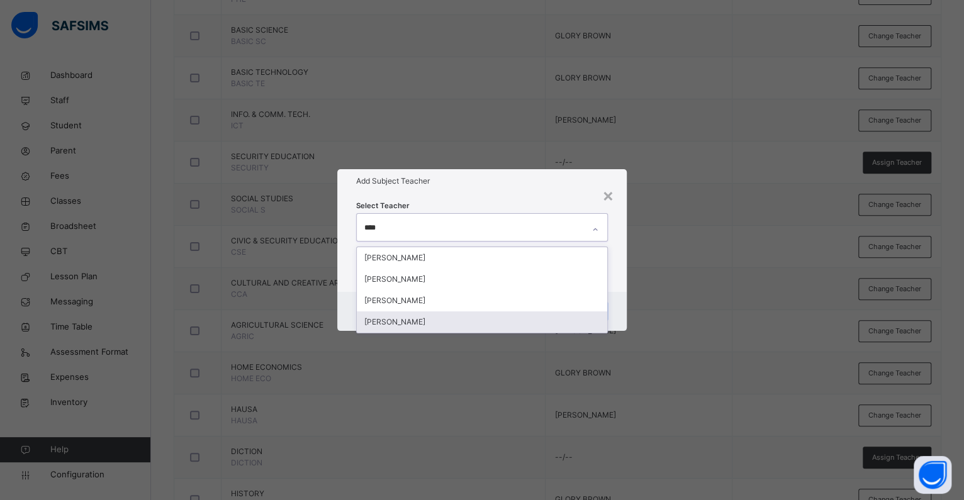
click at [413, 322] on div "[PERSON_NAME]" at bounding box center [482, 321] width 250 height 21
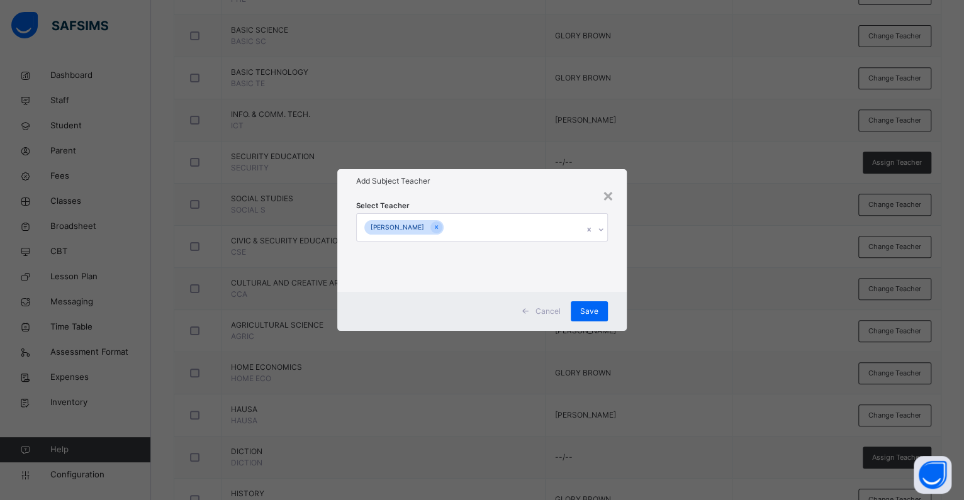
click at [511, 187] on div "Add Subject Teacher" at bounding box center [481, 181] width 289 height 24
click at [584, 321] on div "Cancel Save" at bounding box center [481, 311] width 289 height 39
click at [585, 313] on span "Save" at bounding box center [589, 311] width 18 height 11
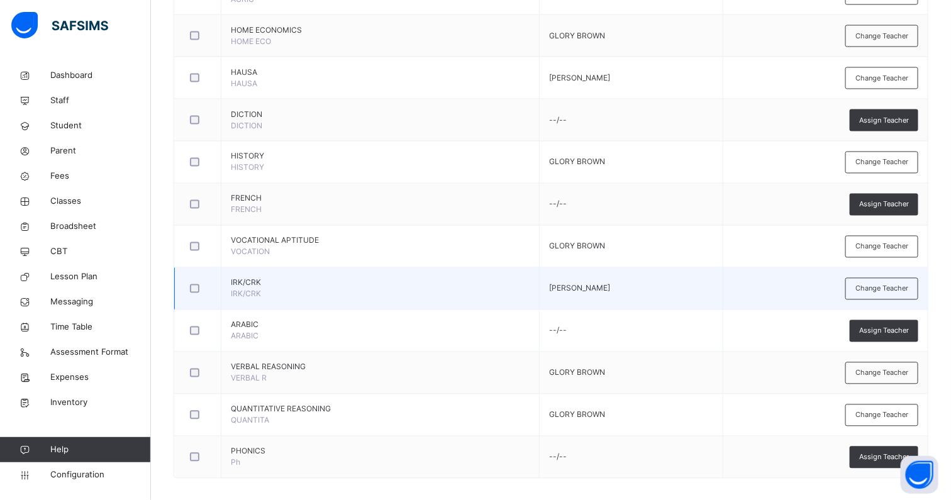
scroll to position [816, 0]
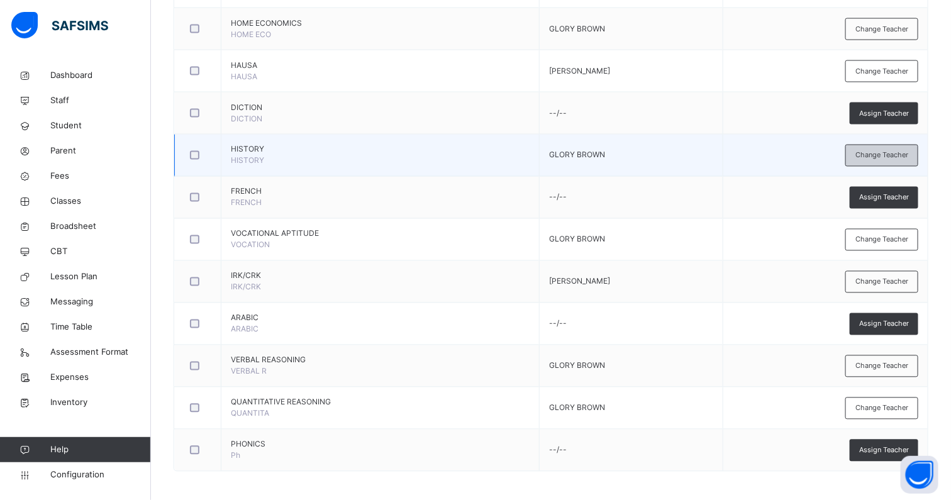
click at [869, 152] on span "Change Teacher" at bounding box center [882, 155] width 53 height 11
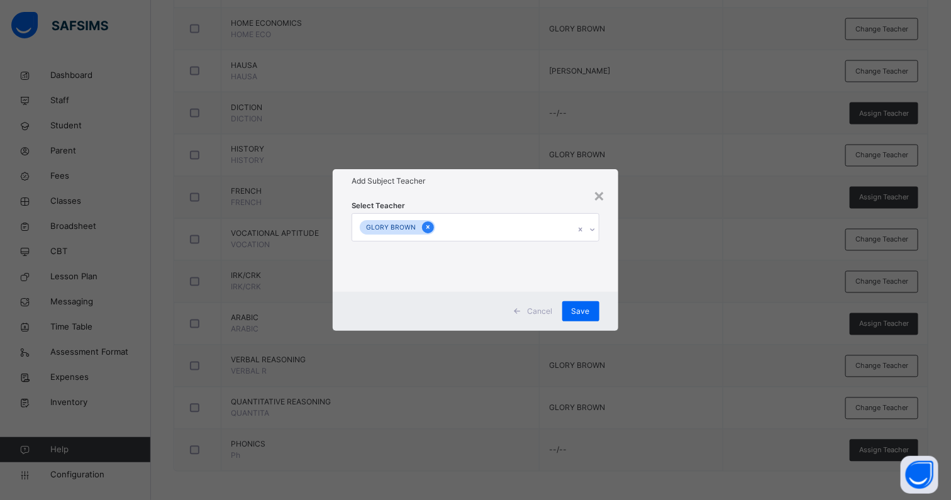
click at [427, 227] on div at bounding box center [428, 227] width 12 height 12
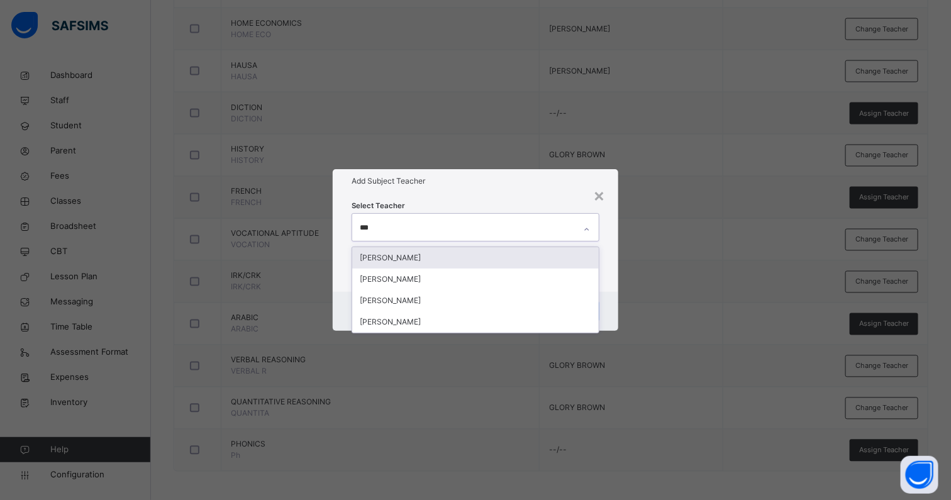
type input "****"
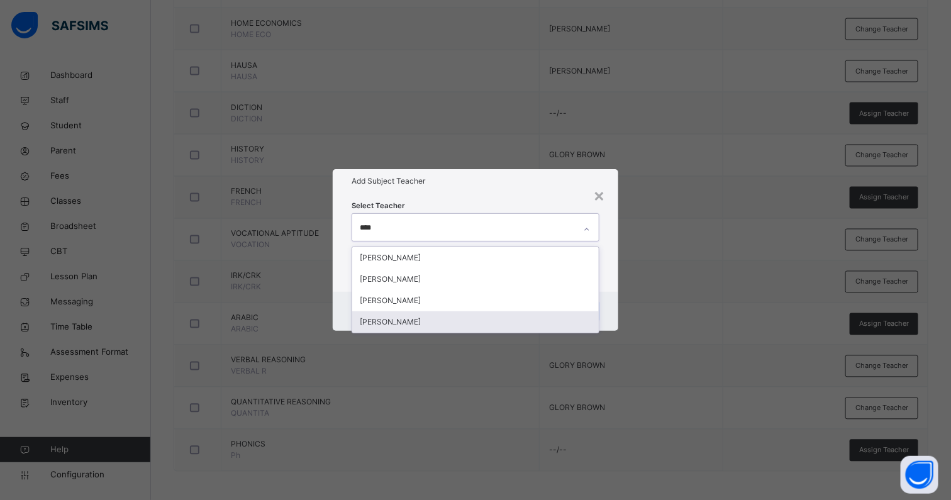
click at [404, 321] on div "[PERSON_NAME]" at bounding box center [475, 321] width 247 height 21
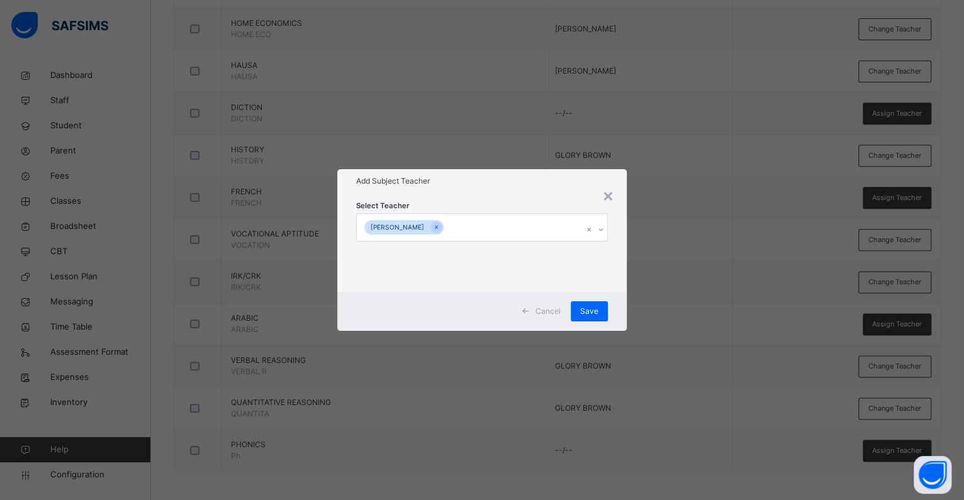
click at [479, 199] on div "Select Teacher [PERSON_NAME]" at bounding box center [481, 242] width 289 height 98
drag, startPoint x: 579, startPoint y: 313, endPoint x: 671, endPoint y: 324, distance: 93.1
click at [578, 313] on div "Save" at bounding box center [589, 311] width 37 height 20
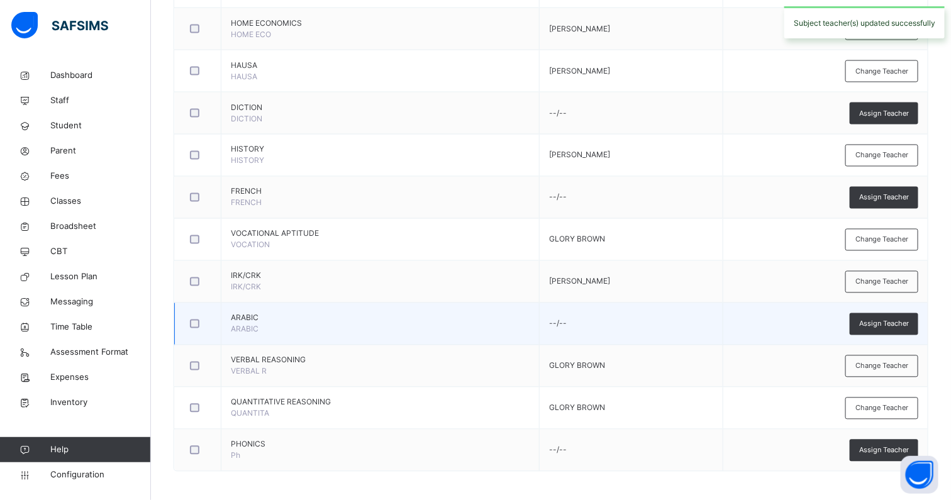
scroll to position [580, 0]
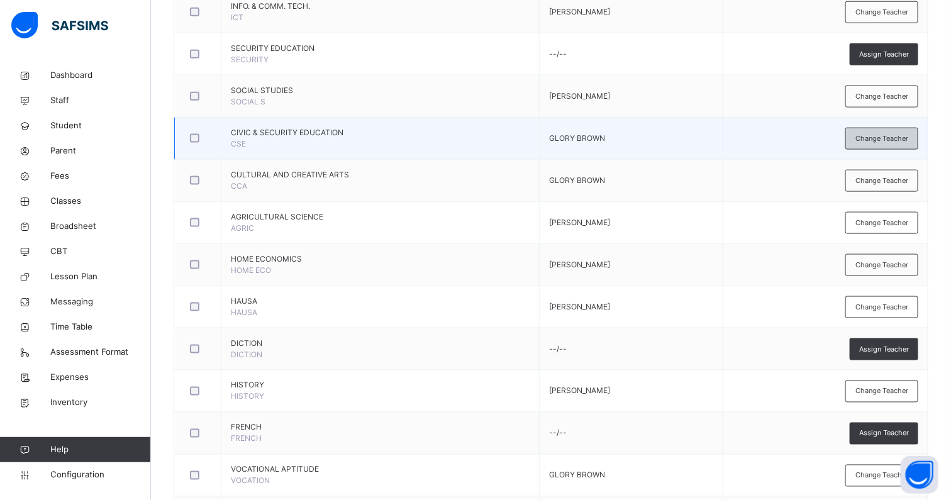
click at [874, 136] on span "Change Teacher" at bounding box center [882, 138] width 53 height 11
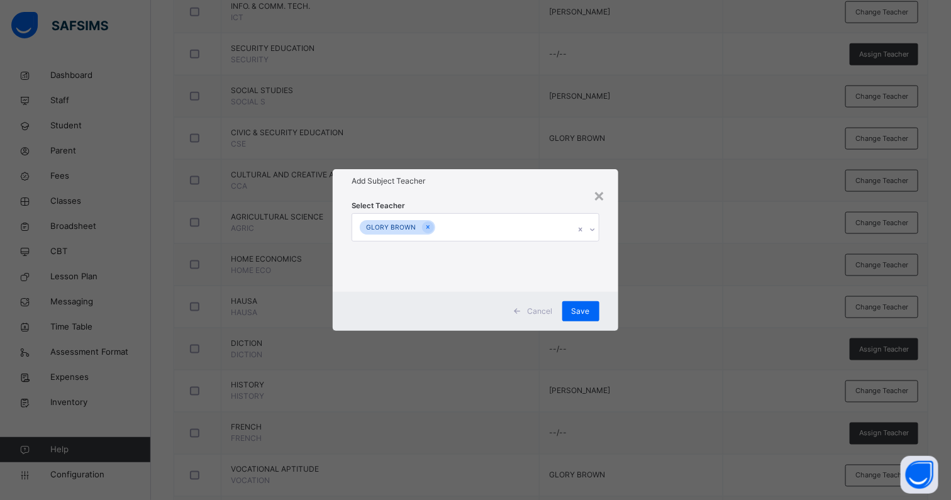
click at [419, 232] on div "GLORY BROWN" at bounding box center [398, 227] width 76 height 14
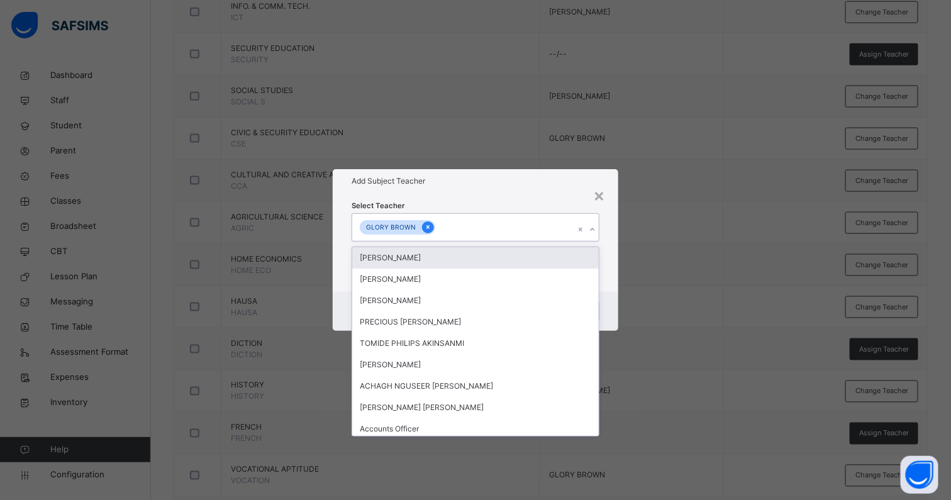
click at [425, 225] on icon at bounding box center [428, 227] width 7 height 9
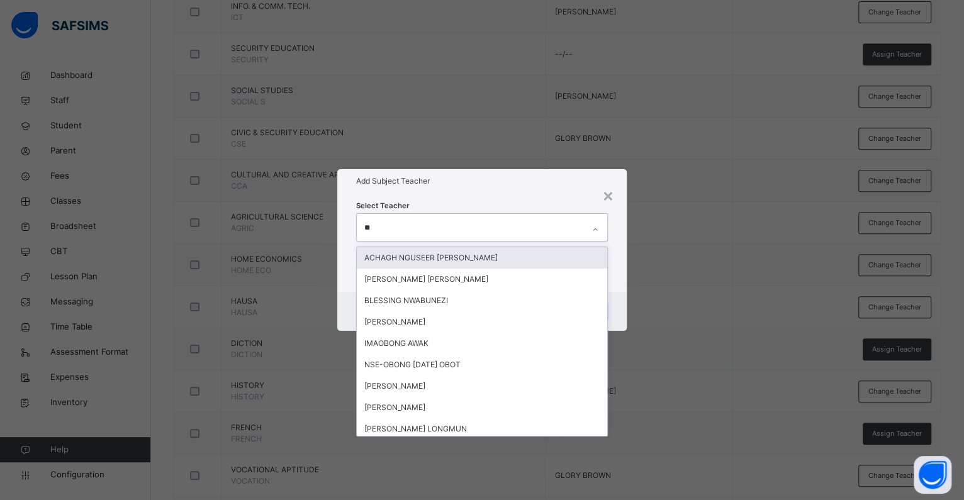
type input "***"
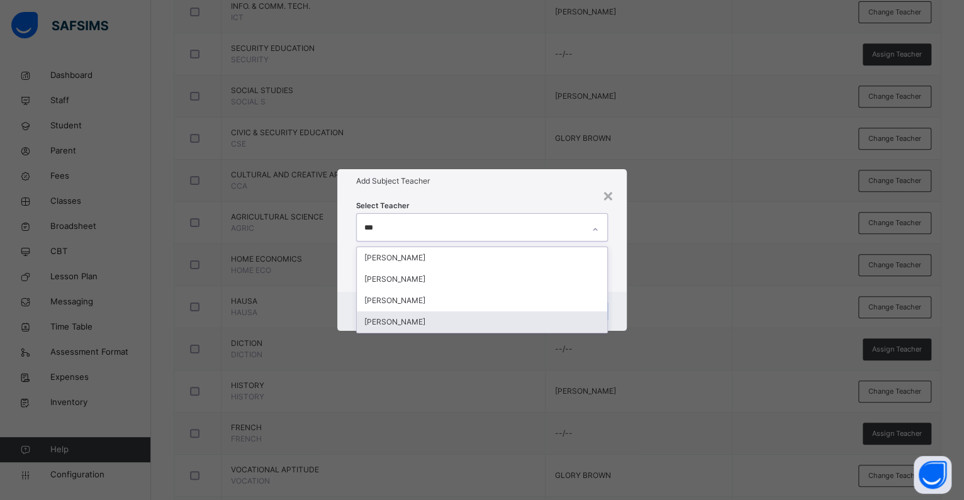
click at [444, 320] on div "[PERSON_NAME]" at bounding box center [482, 321] width 250 height 21
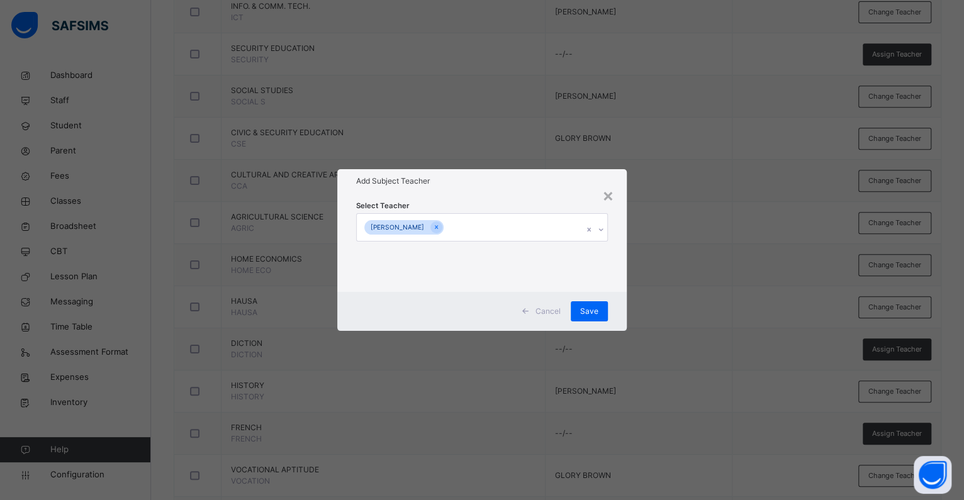
click at [487, 188] on div "Add Subject Teacher" at bounding box center [481, 181] width 289 height 24
click at [588, 311] on span "Save" at bounding box center [589, 311] width 18 height 11
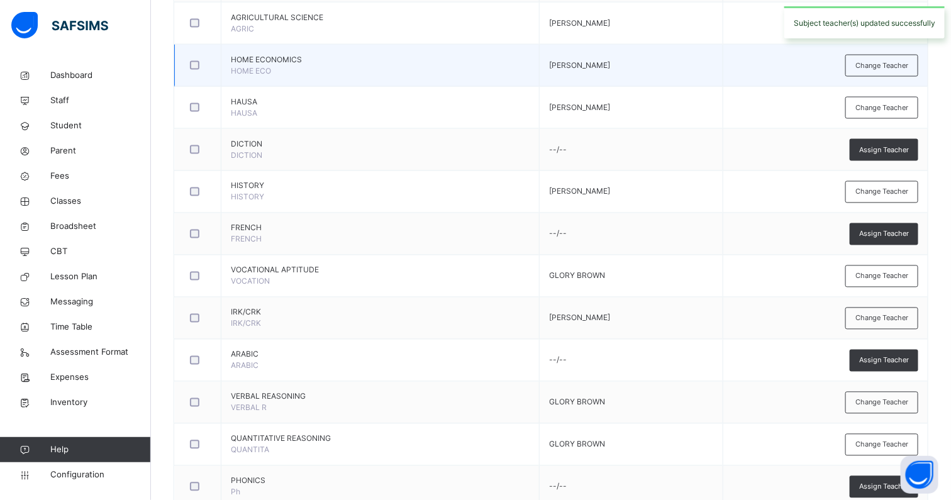
scroll to position [816, 0]
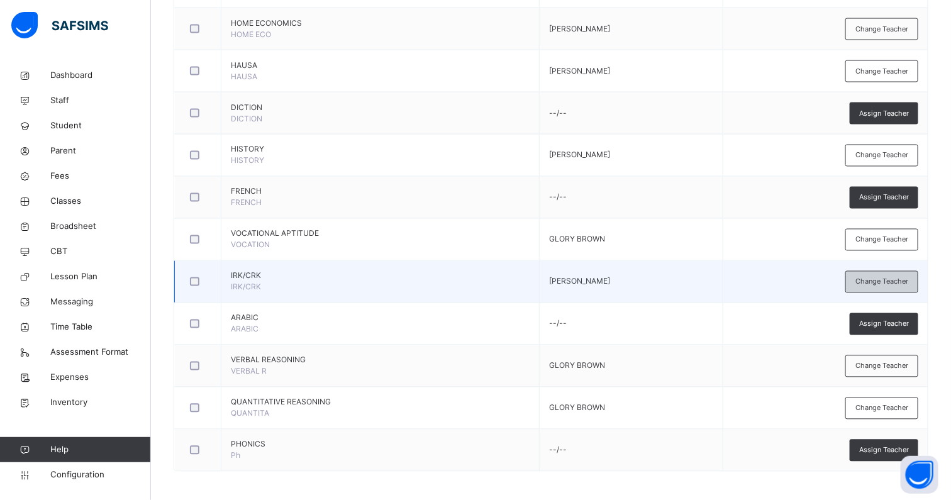
click at [880, 278] on span "Change Teacher" at bounding box center [882, 282] width 53 height 11
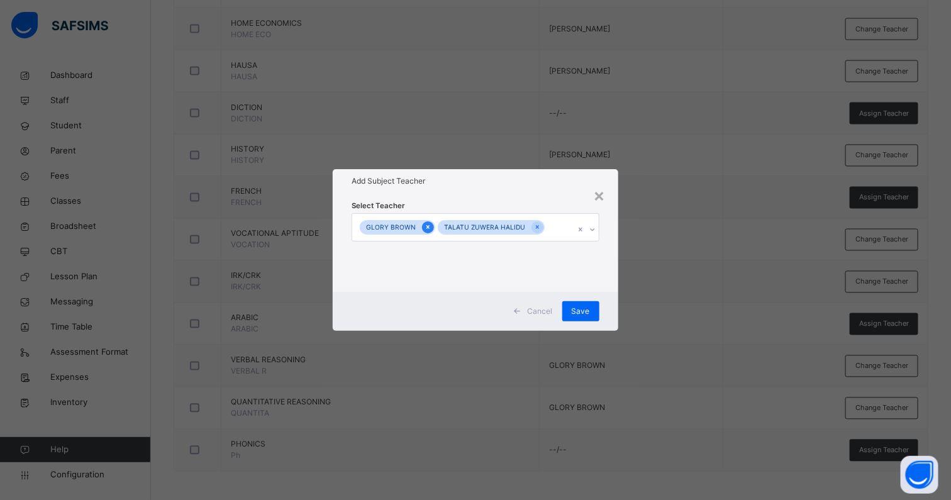
click at [427, 227] on icon at bounding box center [428, 228] width 3 height 4
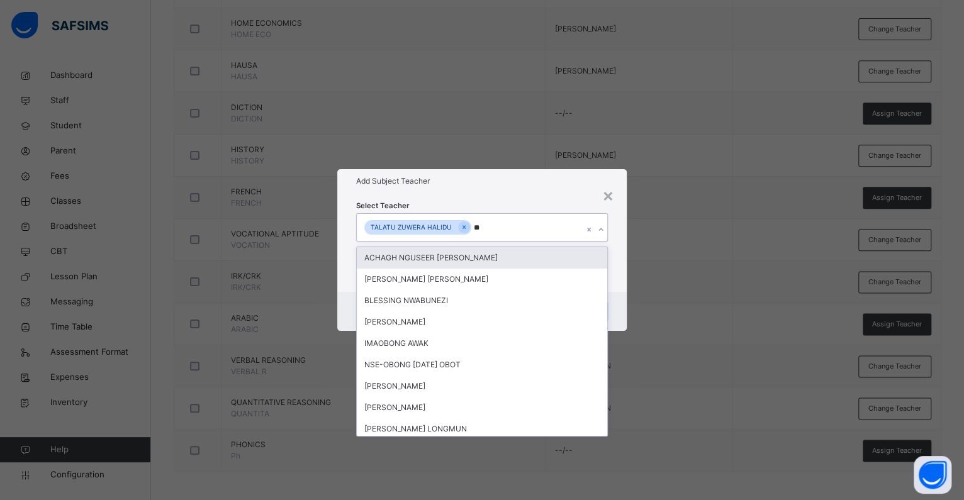
type input "***"
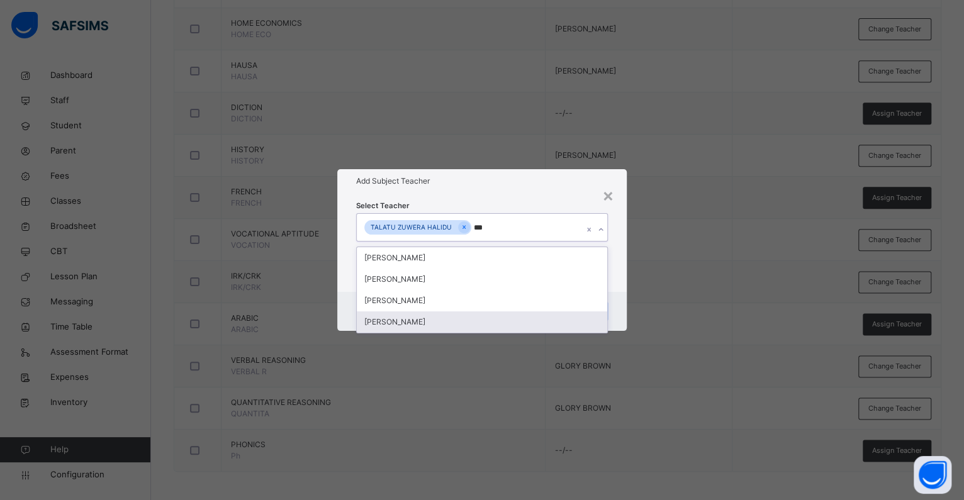
click at [454, 318] on div "[PERSON_NAME]" at bounding box center [482, 321] width 250 height 21
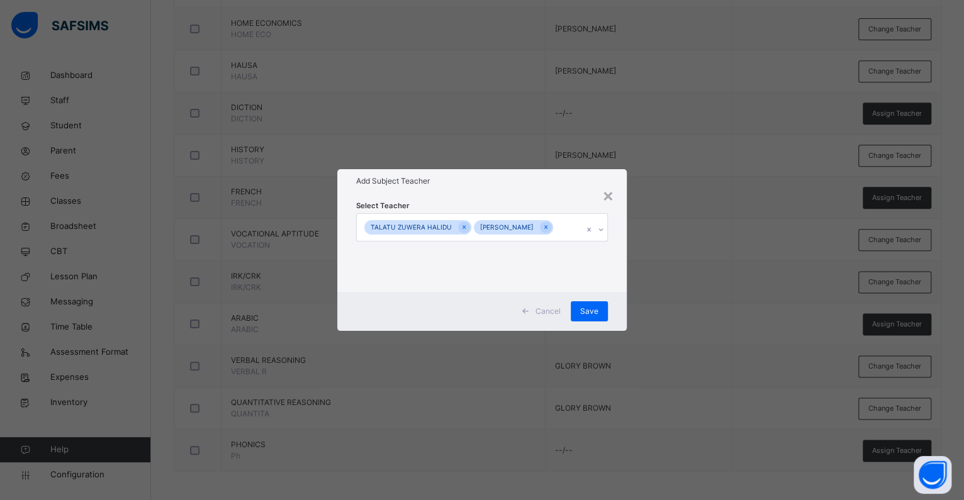
click at [505, 184] on div "Add Subject Teacher" at bounding box center [481, 181] width 289 height 24
click at [579, 321] on div "Save" at bounding box center [589, 311] width 37 height 20
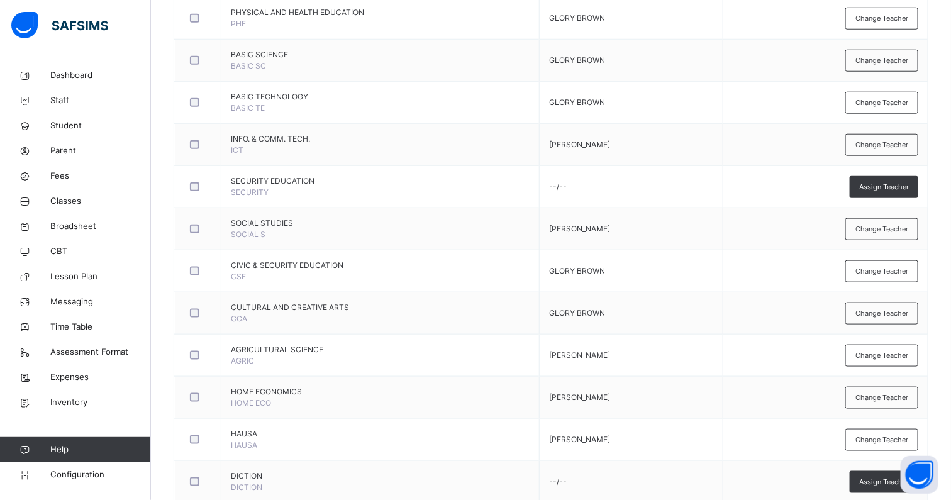
scroll to position [423, 0]
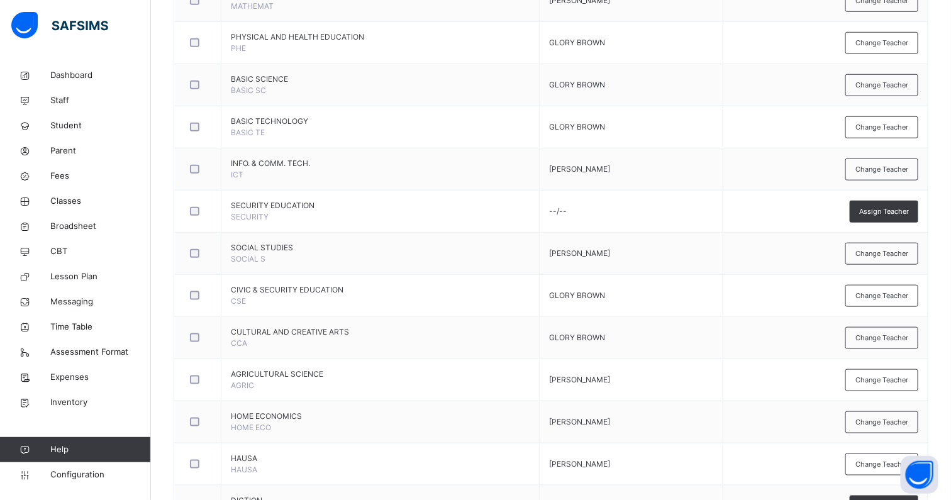
click at [875, 164] on span "Change Teacher" at bounding box center [882, 169] width 53 height 11
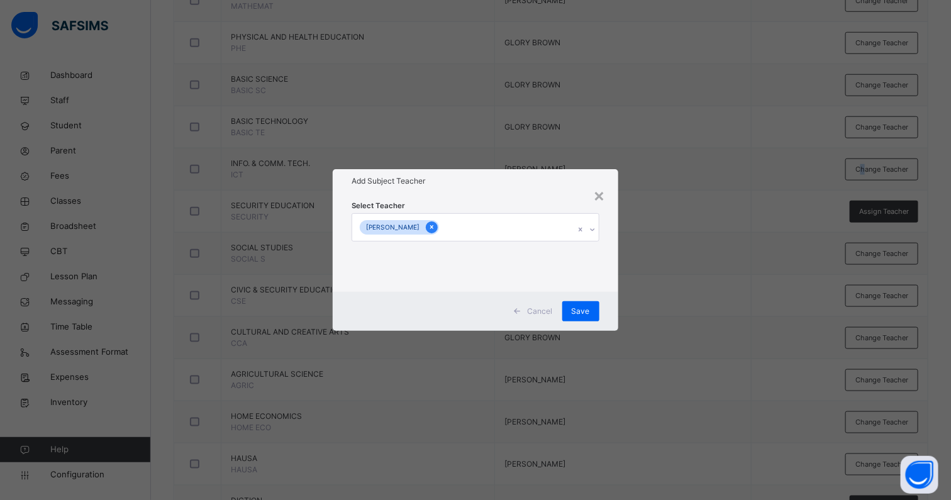
click at [438, 230] on div at bounding box center [432, 227] width 12 height 12
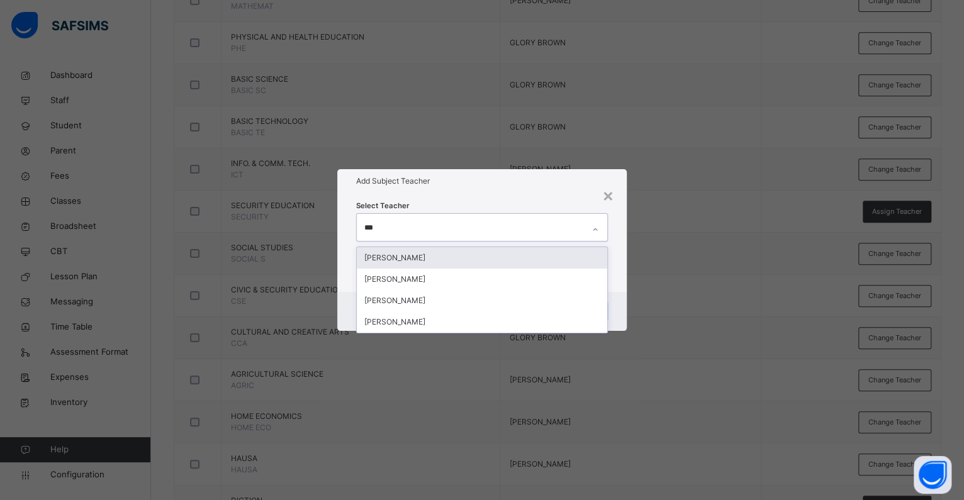
type input "****"
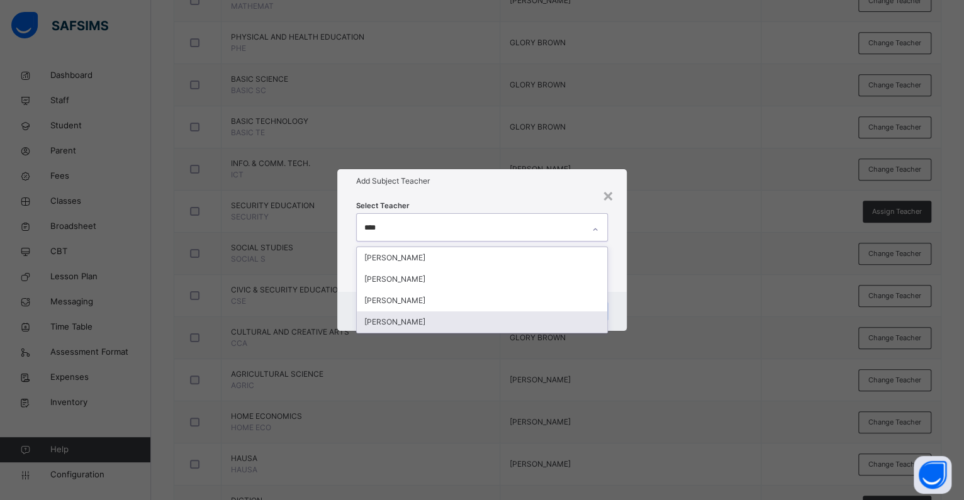
click at [418, 320] on div "[PERSON_NAME]" at bounding box center [482, 321] width 250 height 21
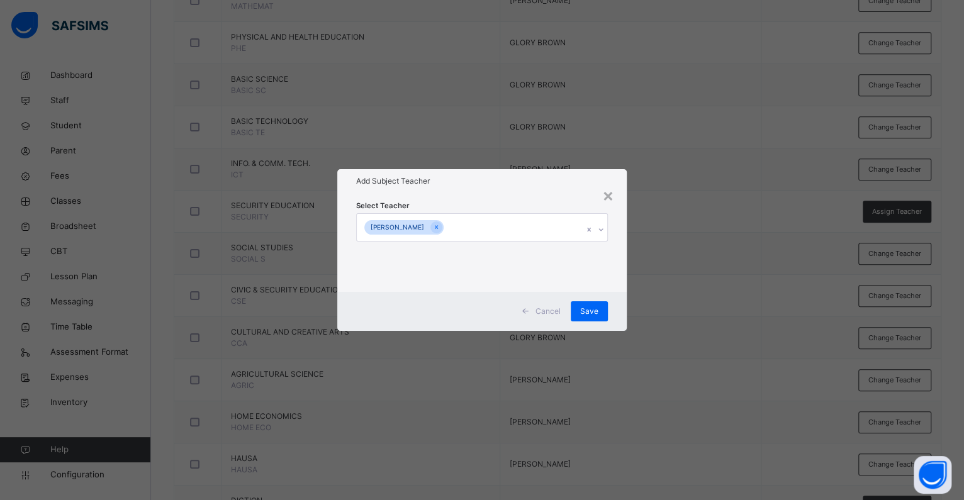
click at [517, 187] on div "Add Subject Teacher" at bounding box center [481, 181] width 289 height 24
click at [585, 309] on span "Save" at bounding box center [589, 311] width 18 height 11
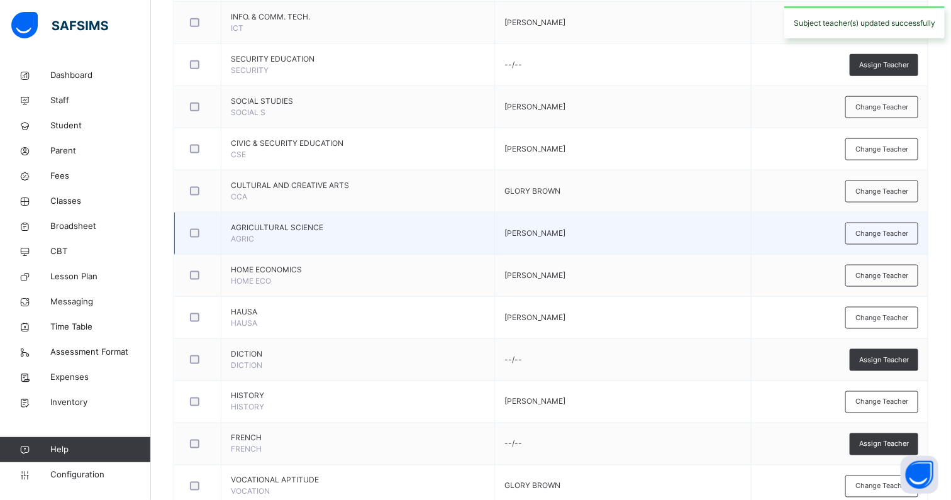
scroll to position [816, 0]
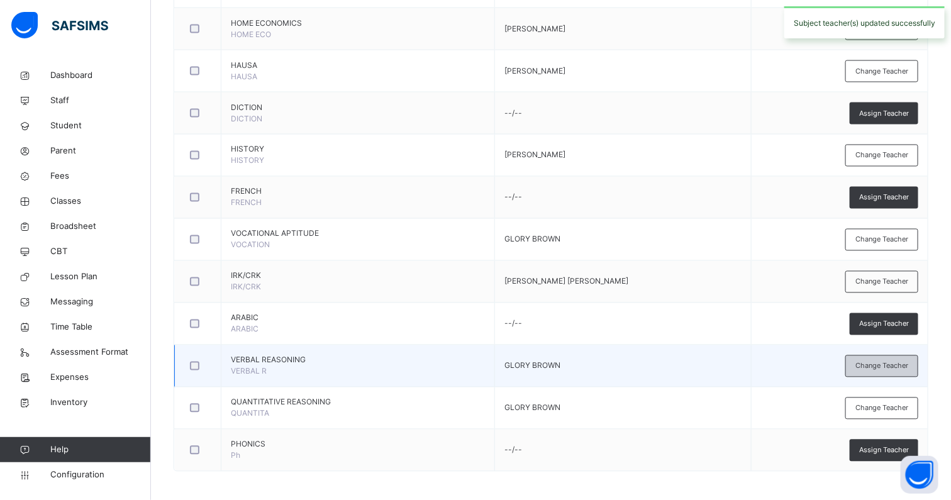
click at [892, 364] on span "Change Teacher" at bounding box center [882, 366] width 53 height 11
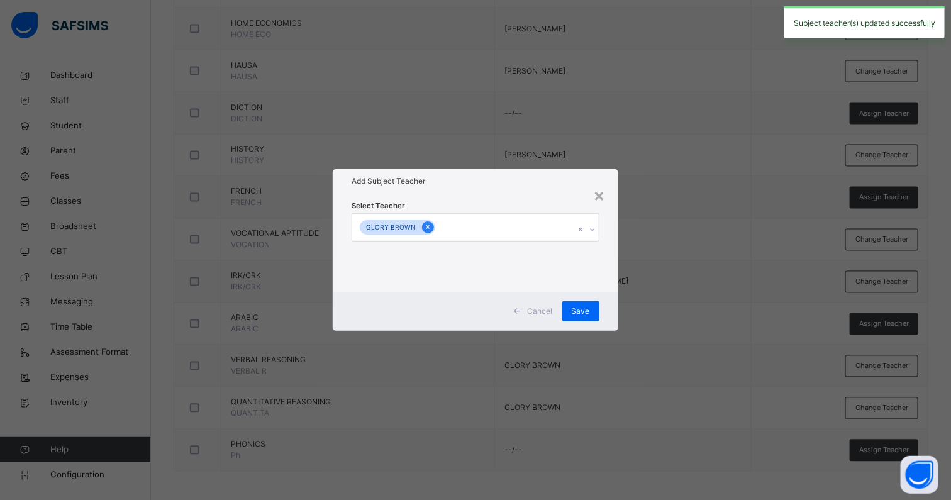
click at [425, 230] on icon at bounding box center [428, 227] width 7 height 9
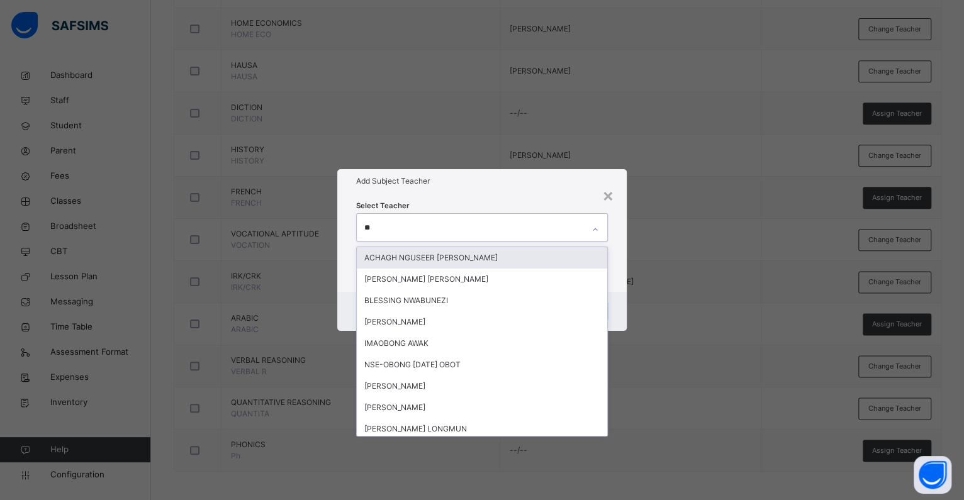
type input "***"
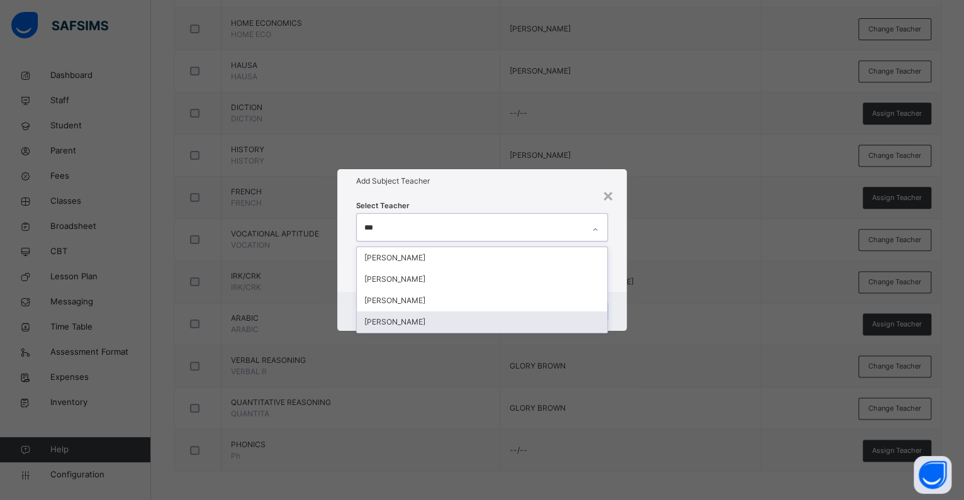
click at [444, 318] on div "[PERSON_NAME]" at bounding box center [482, 321] width 250 height 21
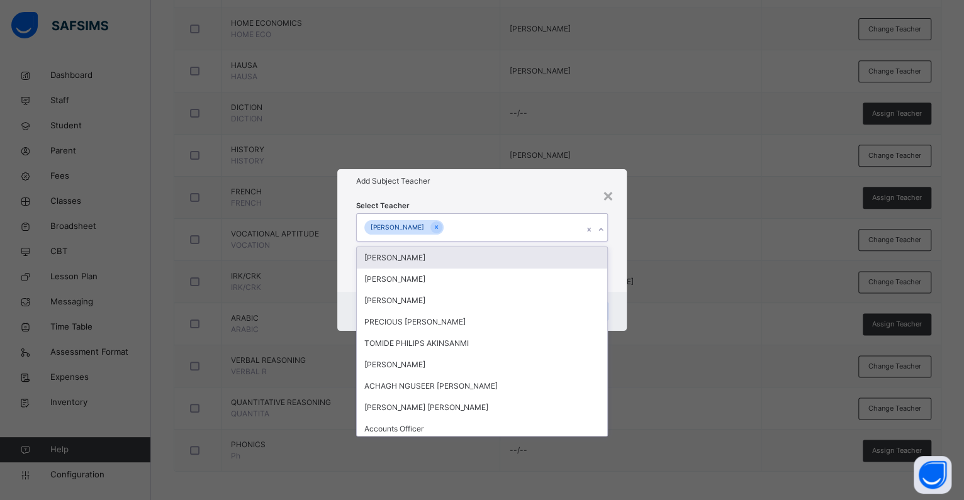
click at [580, 203] on div "Select Teacher option [PERSON_NAME], selected. option [PERSON_NAME] focused, 1 …" at bounding box center [482, 242] width 252 height 86
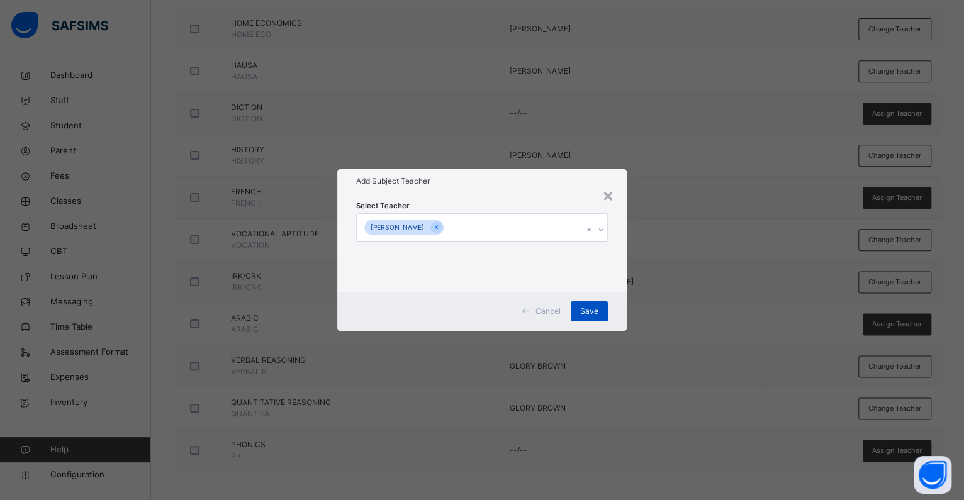
click at [598, 302] on div "Save" at bounding box center [589, 311] width 37 height 20
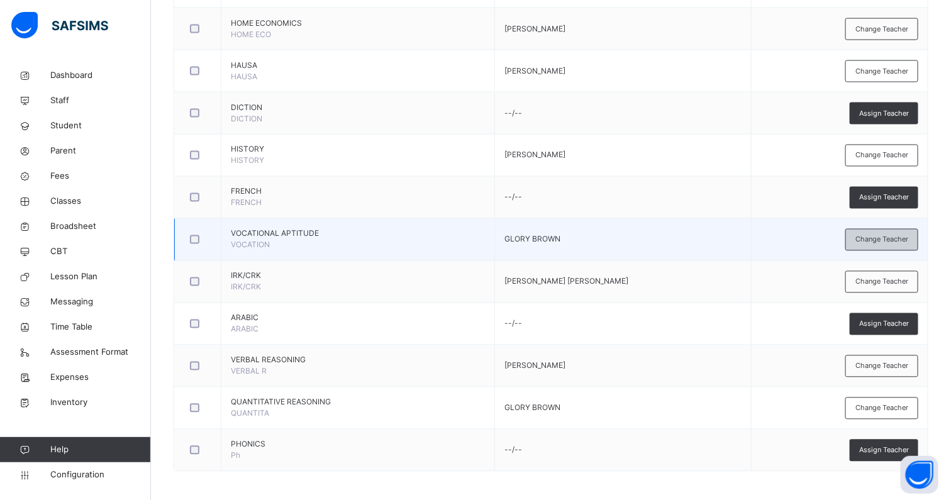
click at [893, 235] on span "Change Teacher" at bounding box center [882, 240] width 53 height 11
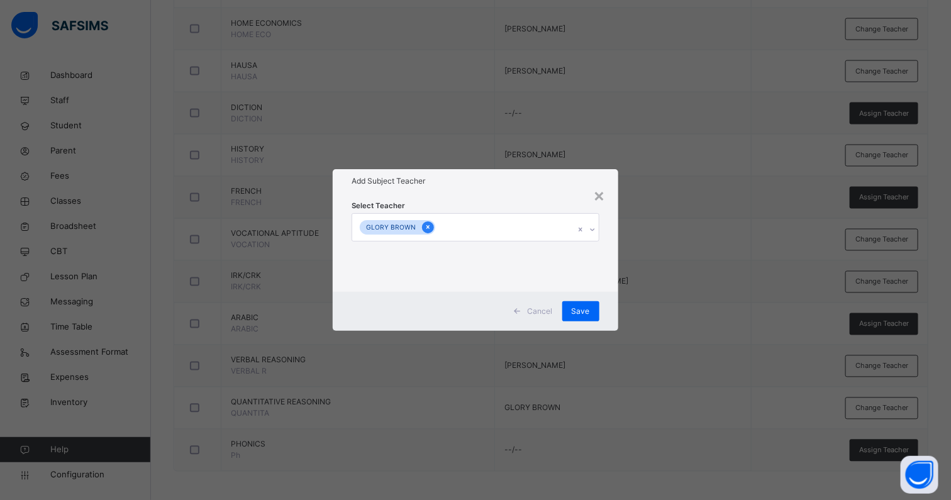
click at [425, 225] on icon at bounding box center [428, 227] width 7 height 9
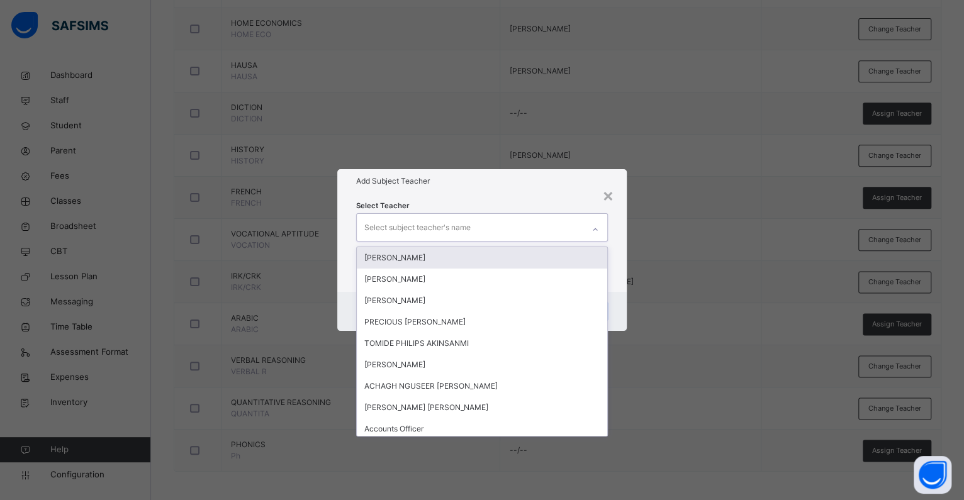
type input "*"
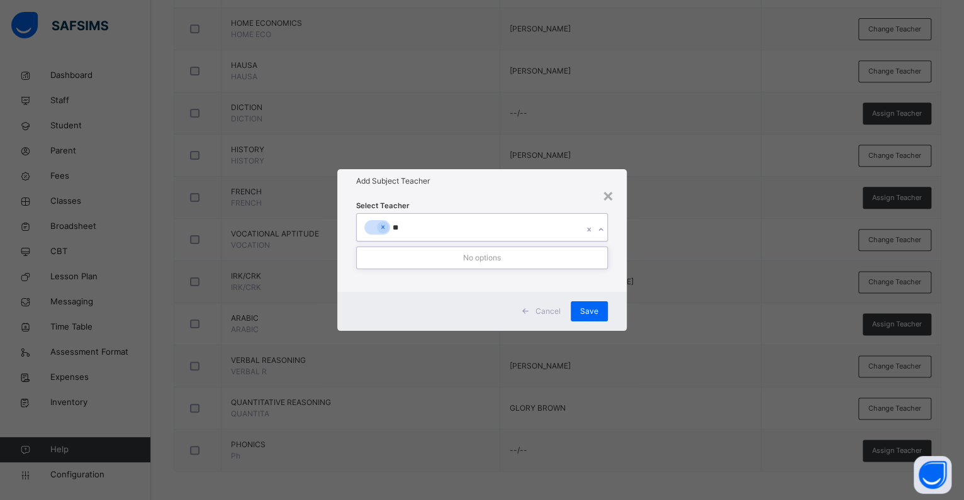
type input "*"
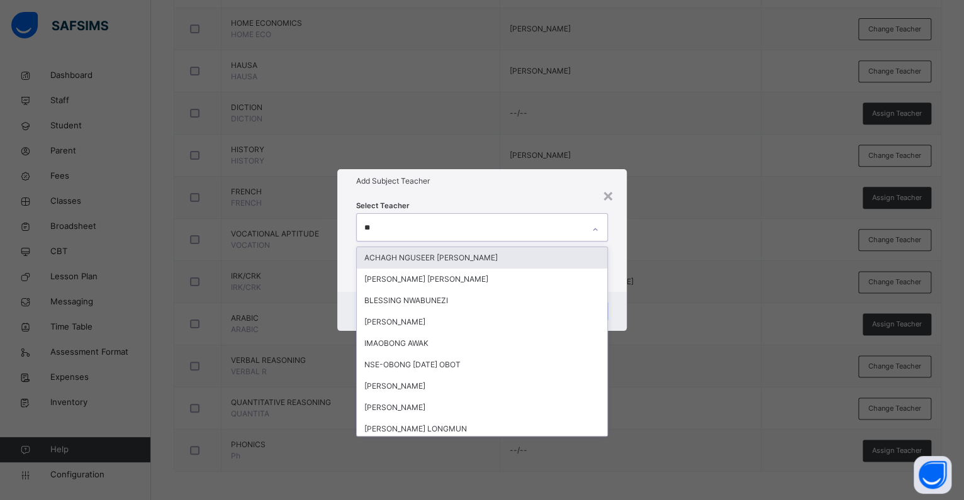
type input "***"
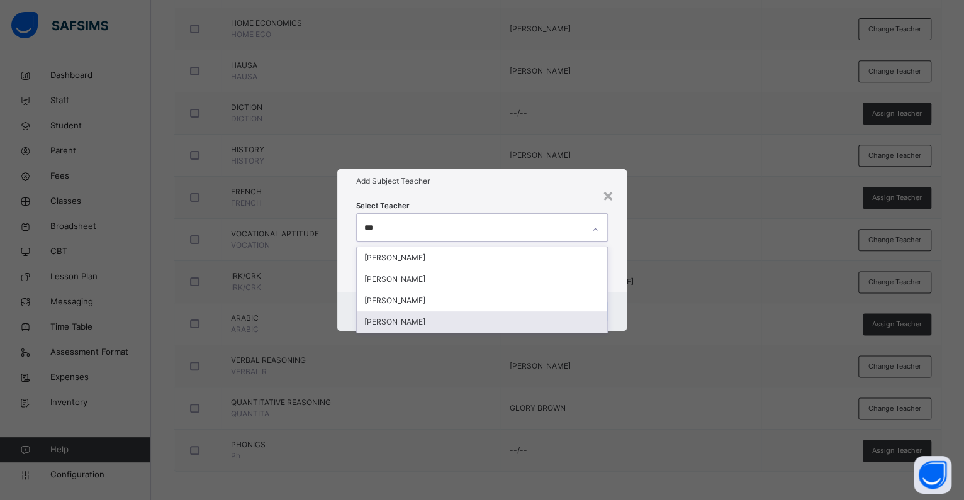
click at [388, 314] on div "[PERSON_NAME]" at bounding box center [482, 321] width 250 height 21
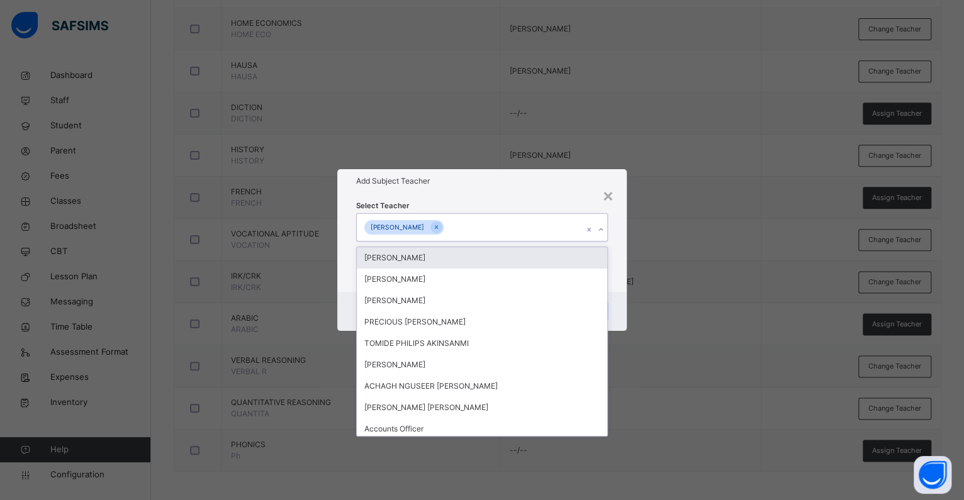
click at [477, 208] on div "Select Teacher option [PERSON_NAME], selected. option [PERSON_NAME] focused, 1 …" at bounding box center [482, 242] width 252 height 86
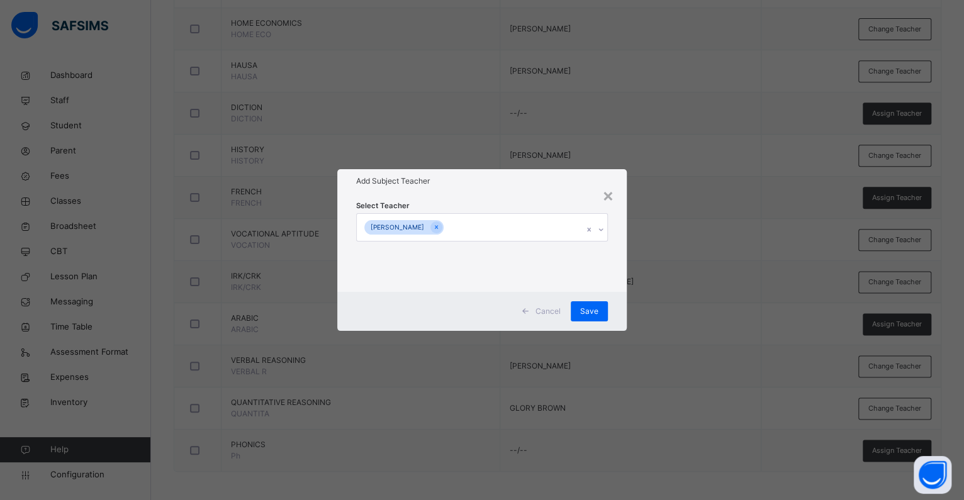
drag, startPoint x: 577, startPoint y: 310, endPoint x: 634, endPoint y: 286, distance: 61.5
click at [577, 310] on div "Save" at bounding box center [589, 311] width 37 height 20
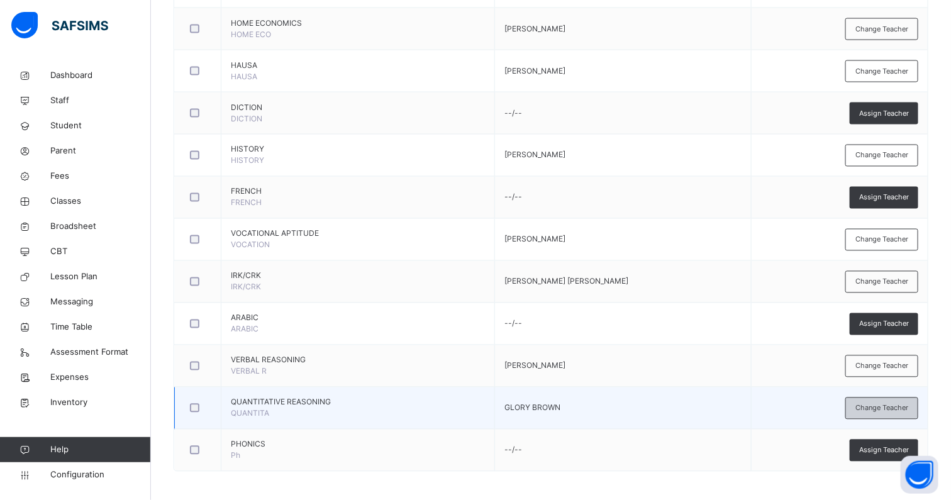
click at [895, 411] on div "Change Teacher" at bounding box center [882, 409] width 73 height 22
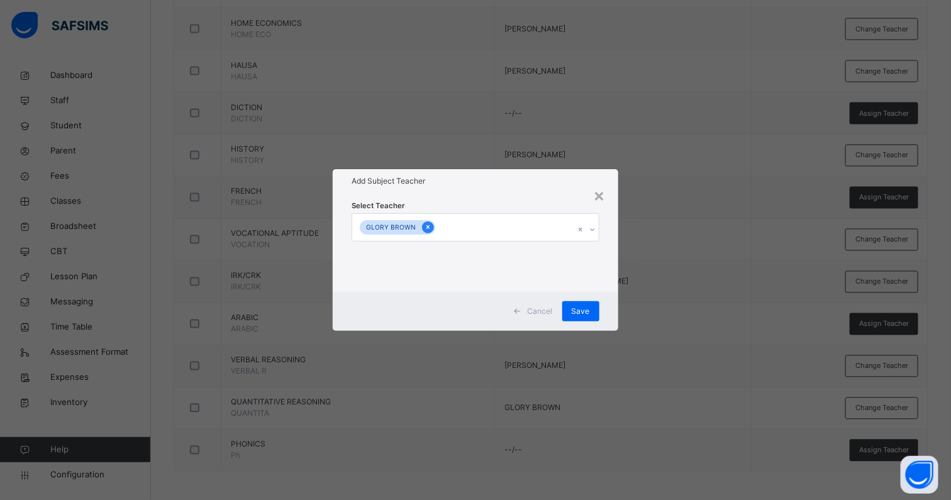
click at [427, 229] on icon at bounding box center [428, 228] width 3 height 4
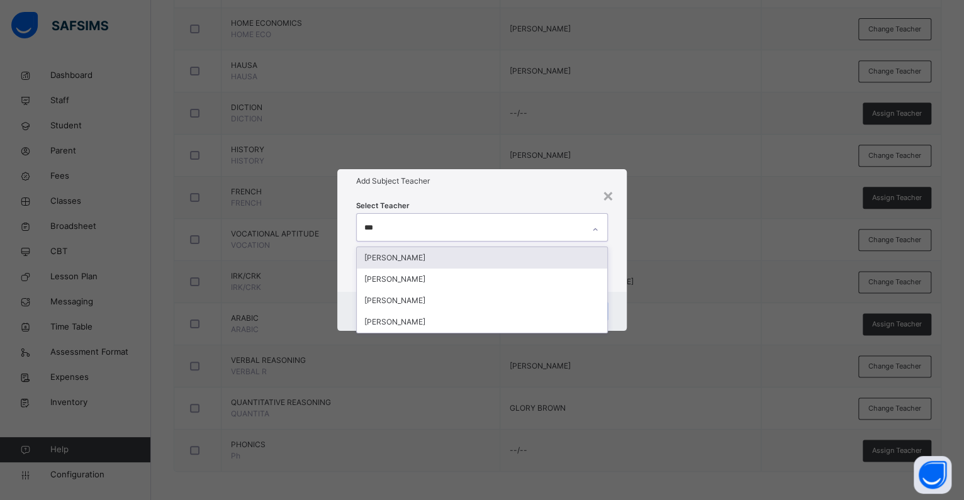
type input "****"
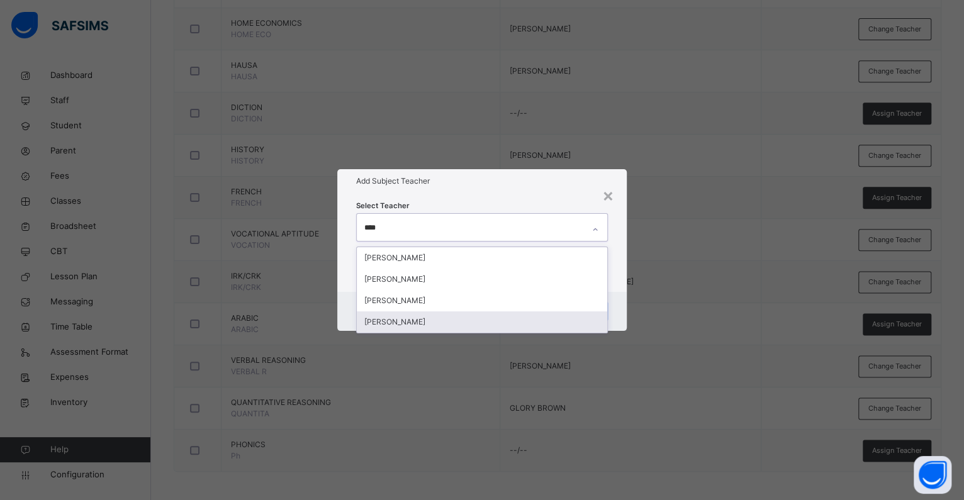
click at [420, 318] on div "[PERSON_NAME]" at bounding box center [482, 321] width 250 height 21
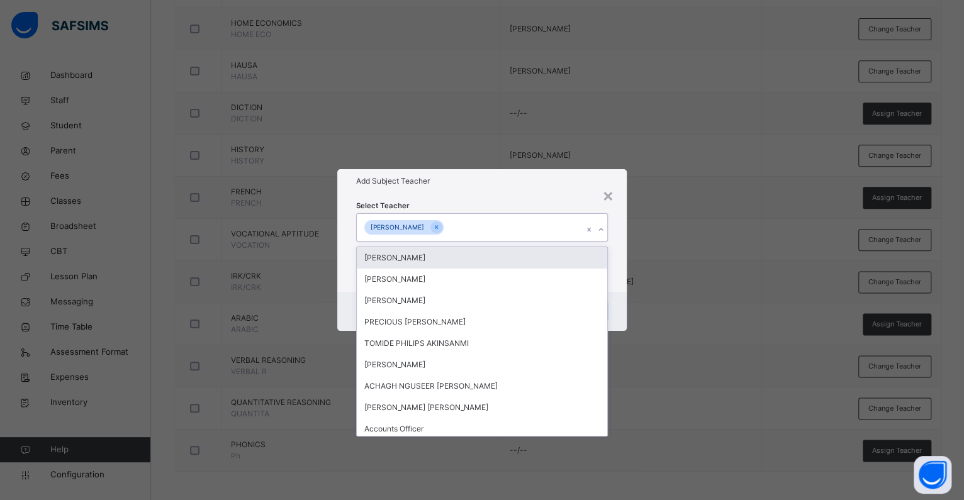
click at [505, 167] on div "× Add Subject Teacher Select Teacher option [PERSON_NAME], selected. option [PE…" at bounding box center [482, 250] width 964 height 500
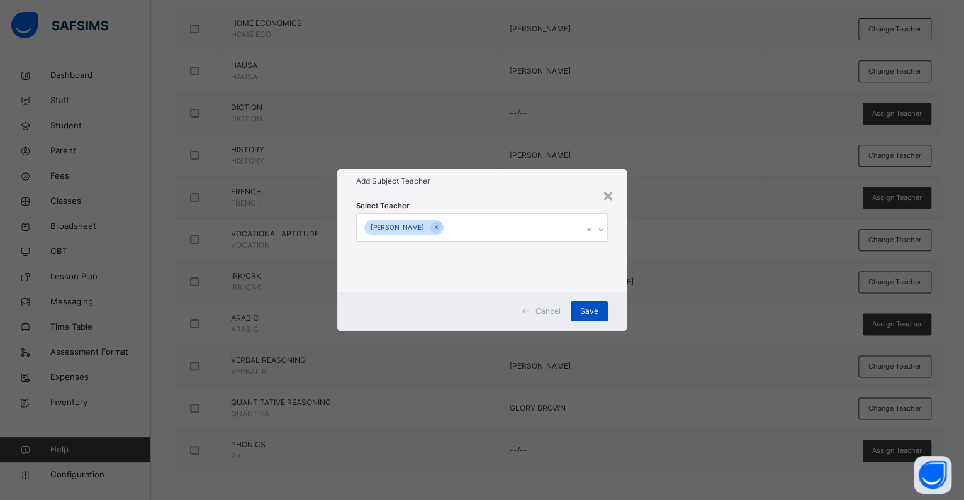
click at [592, 308] on span "Save" at bounding box center [589, 311] width 18 height 11
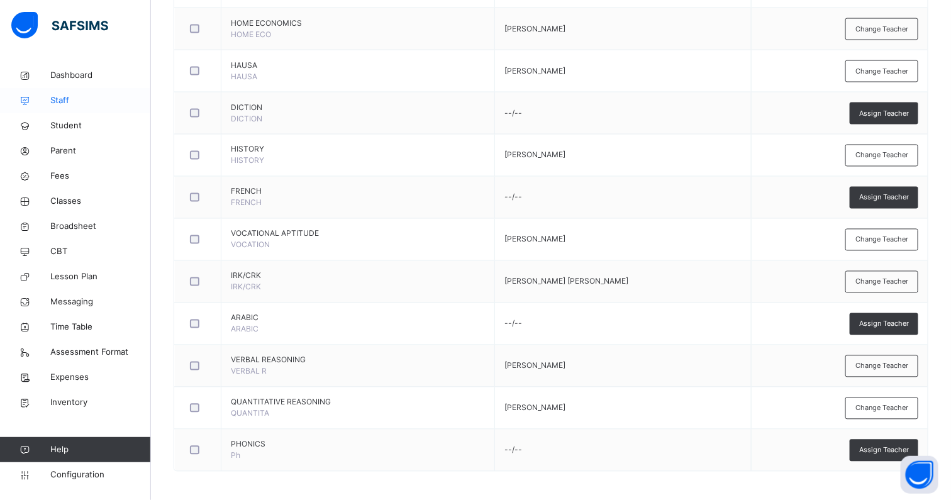
click at [60, 98] on span "Staff" at bounding box center [100, 100] width 101 height 13
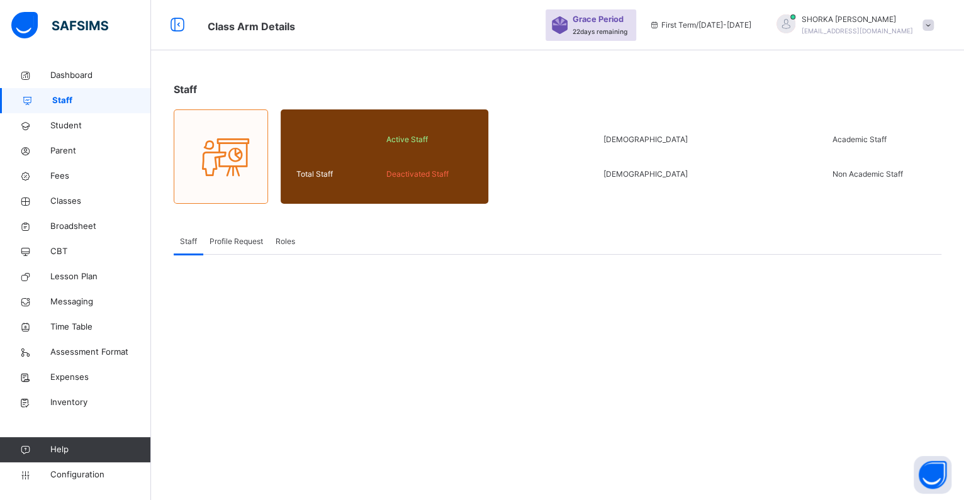
click at [245, 244] on span "Profile Request" at bounding box center [236, 241] width 53 height 11
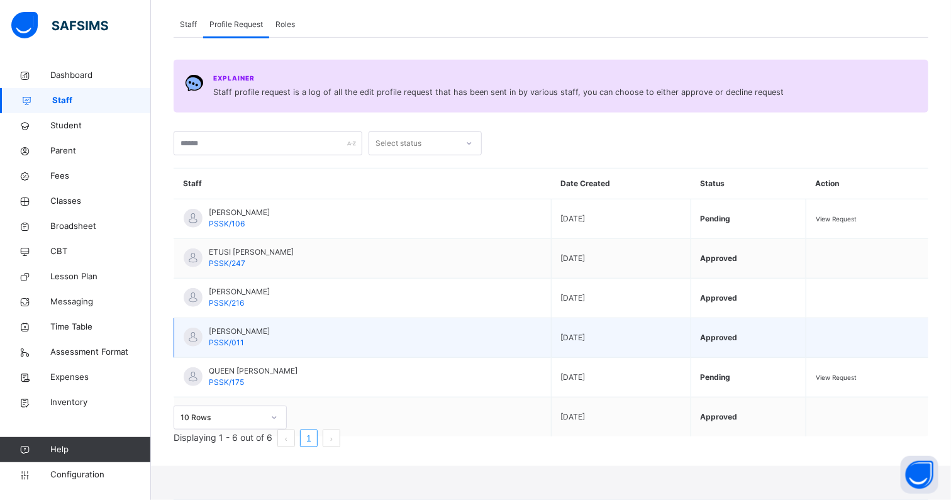
scroll to position [227, 0]
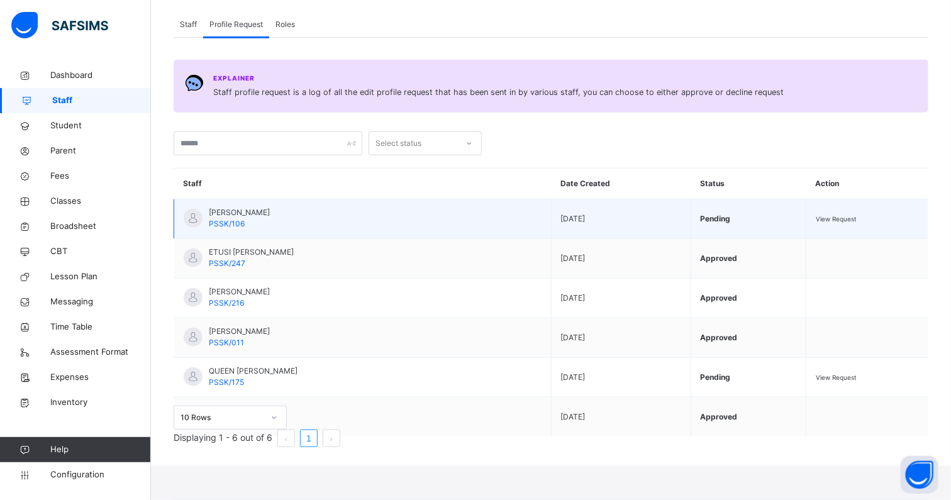
click at [844, 215] on span "View Request" at bounding box center [836, 219] width 41 height 8
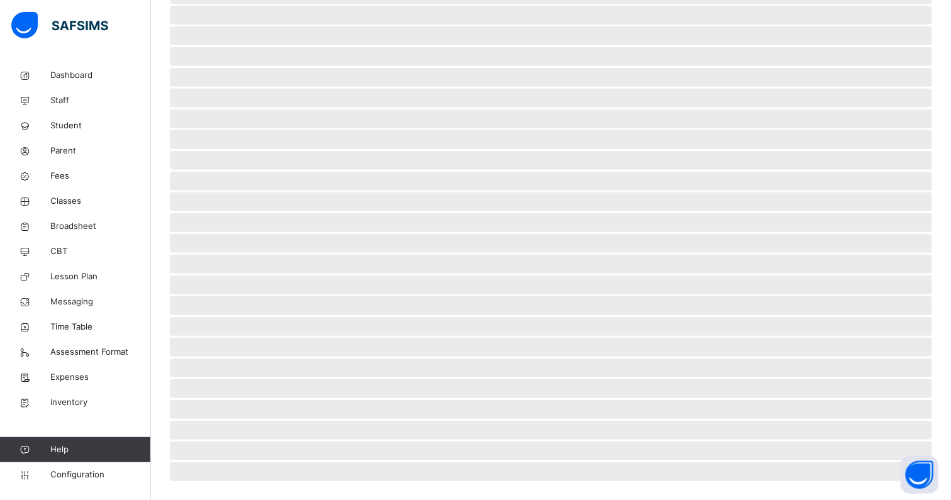
scroll to position [120, 0]
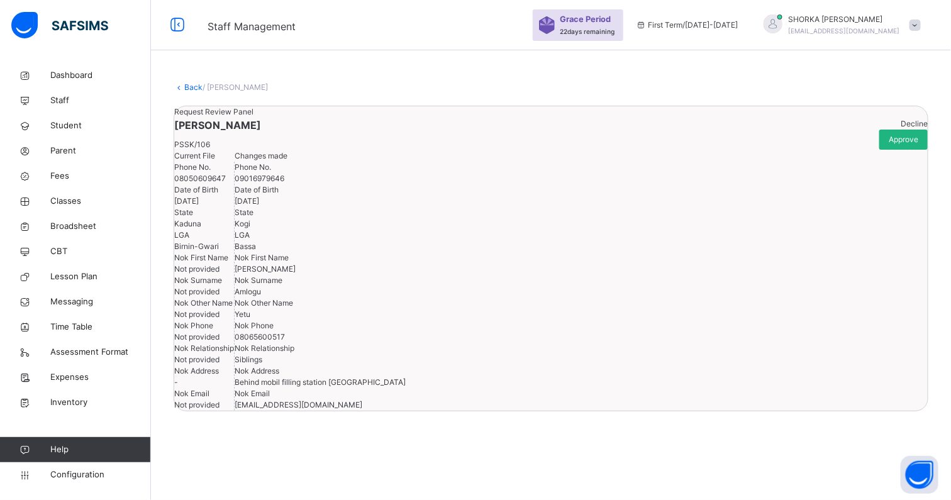
click at [889, 134] on span "Approve" at bounding box center [904, 139] width 30 height 11
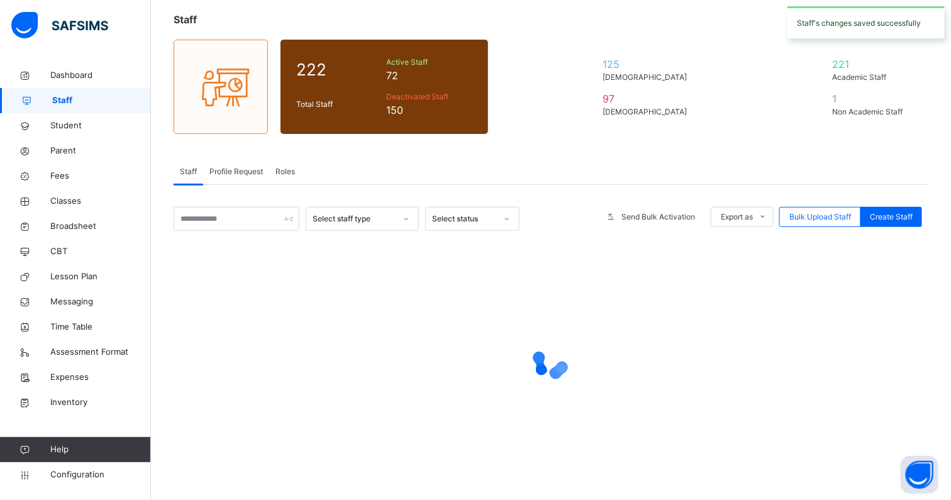
scroll to position [69, 0]
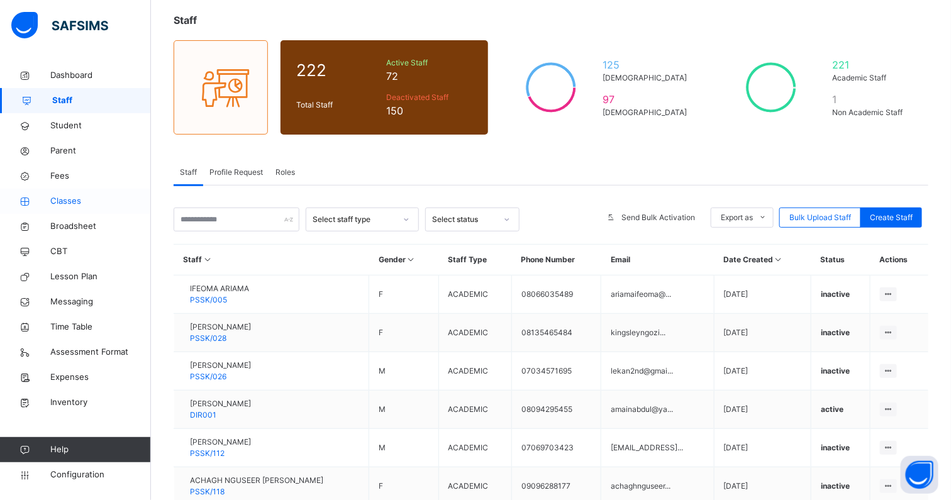
click at [69, 201] on span "Classes" at bounding box center [100, 201] width 101 height 13
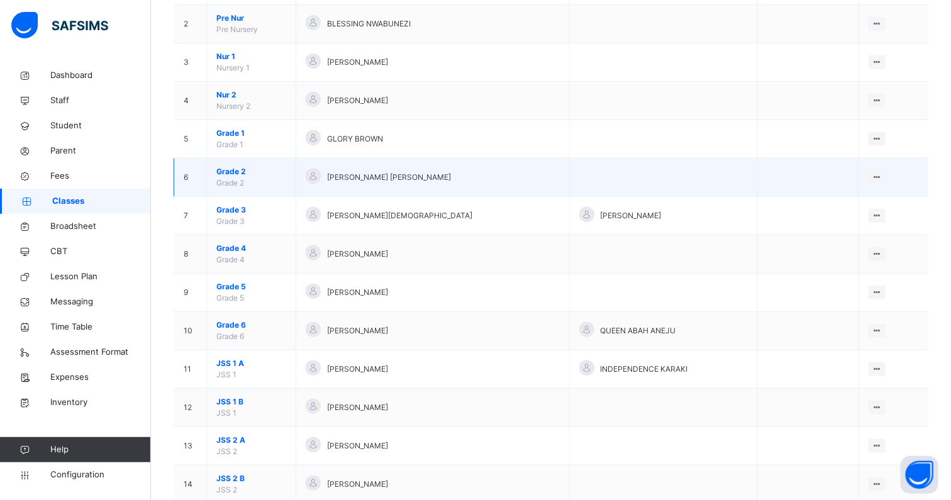
scroll to position [236, 0]
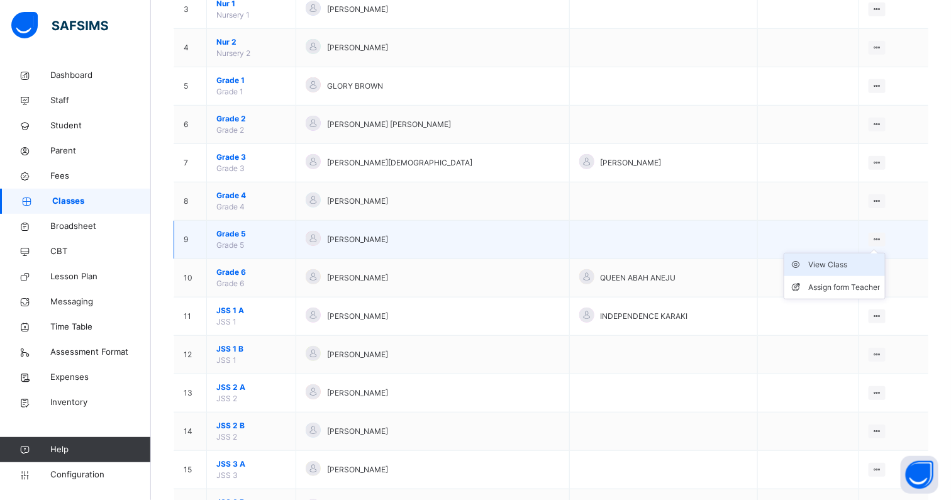
click at [844, 264] on div "View Class" at bounding box center [845, 265] width 72 height 13
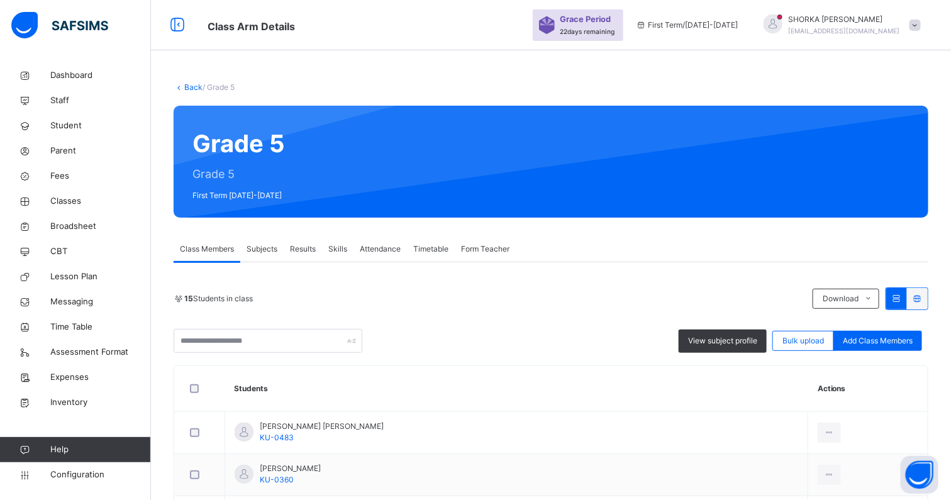
click at [461, 329] on div "View subject profile Bulk upload Add Class Members" at bounding box center [551, 341] width 755 height 24
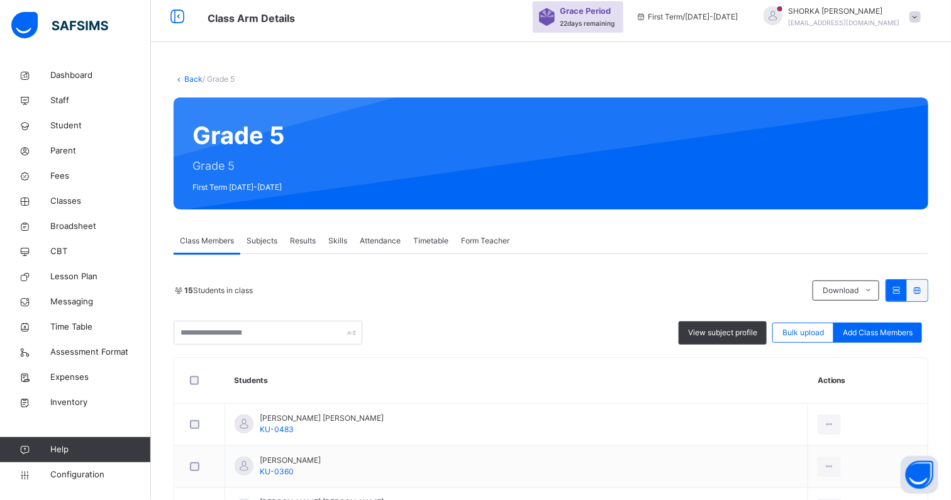
scroll to position [611, 0]
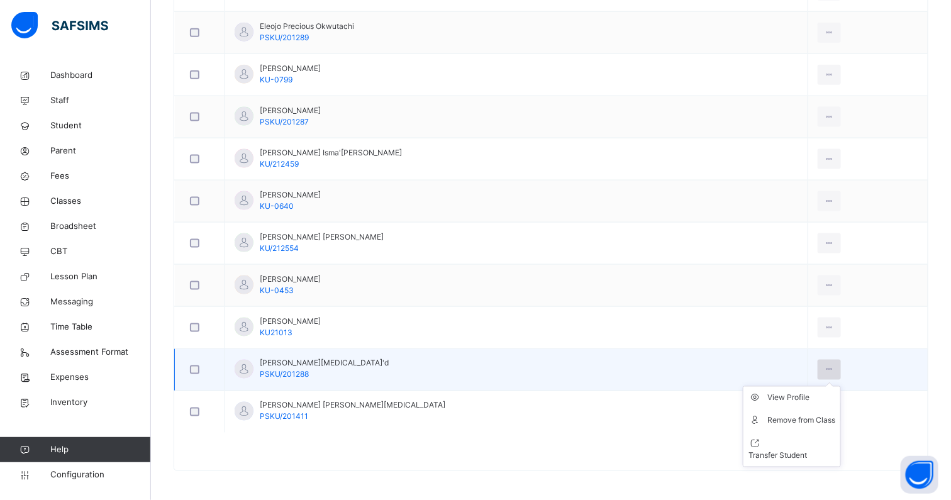
click at [824, 367] on icon at bounding box center [829, 369] width 11 height 11
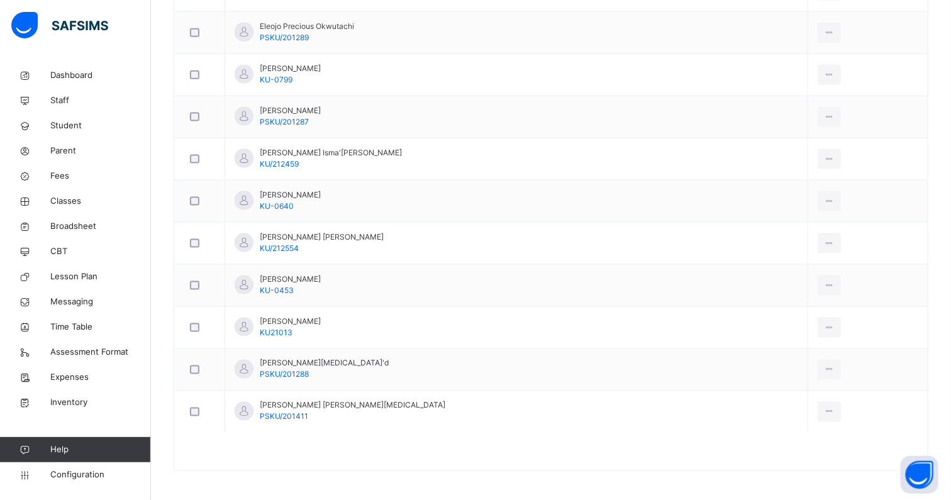
click at [0, 0] on div "Remove from Class" at bounding box center [0, 0] width 0 height 0
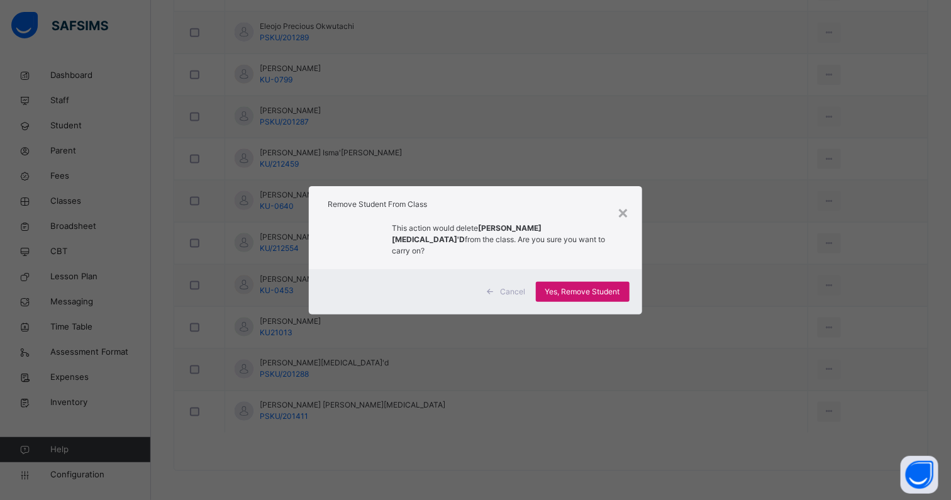
click at [601, 286] on span "Yes, Remove Student" at bounding box center [583, 291] width 75 height 11
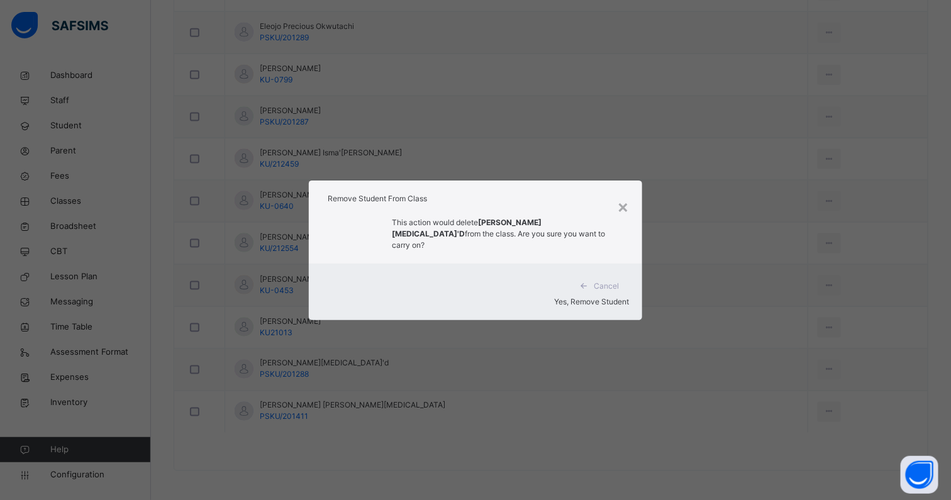
click at [600, 296] on div "Yes, Remove Student" at bounding box center [476, 301] width 308 height 11
click at [598, 297] on span "Yes, Remove Student" at bounding box center [592, 301] width 75 height 9
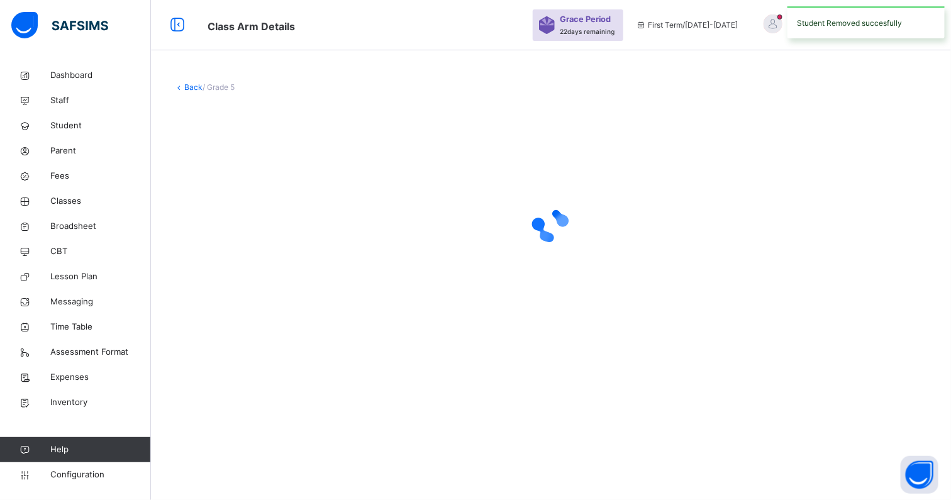
scroll to position [0, 0]
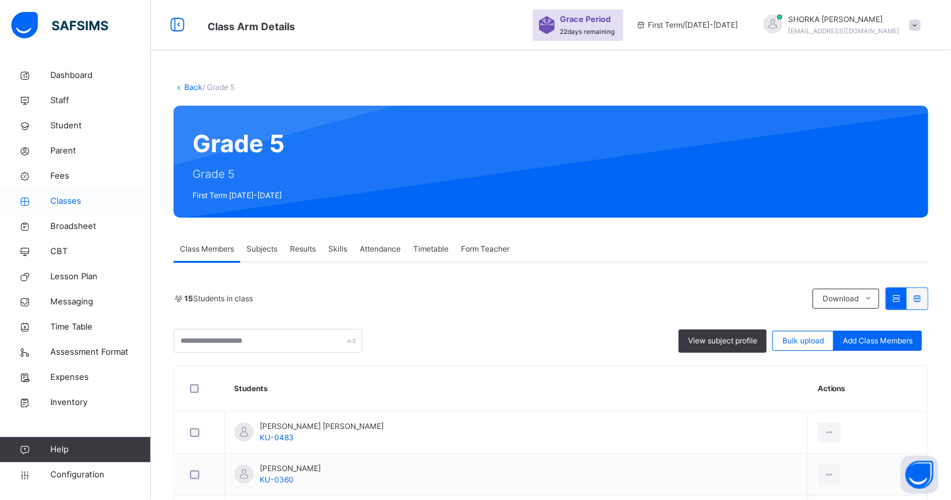
drag, startPoint x: 71, startPoint y: 185, endPoint x: 73, endPoint y: 201, distance: 15.8
click at [71, 185] on link "Fees" at bounding box center [75, 176] width 151 height 25
click at [73, 201] on span "Classes" at bounding box center [100, 201] width 101 height 13
